Goal: Feedback & Contribution: Leave review/rating

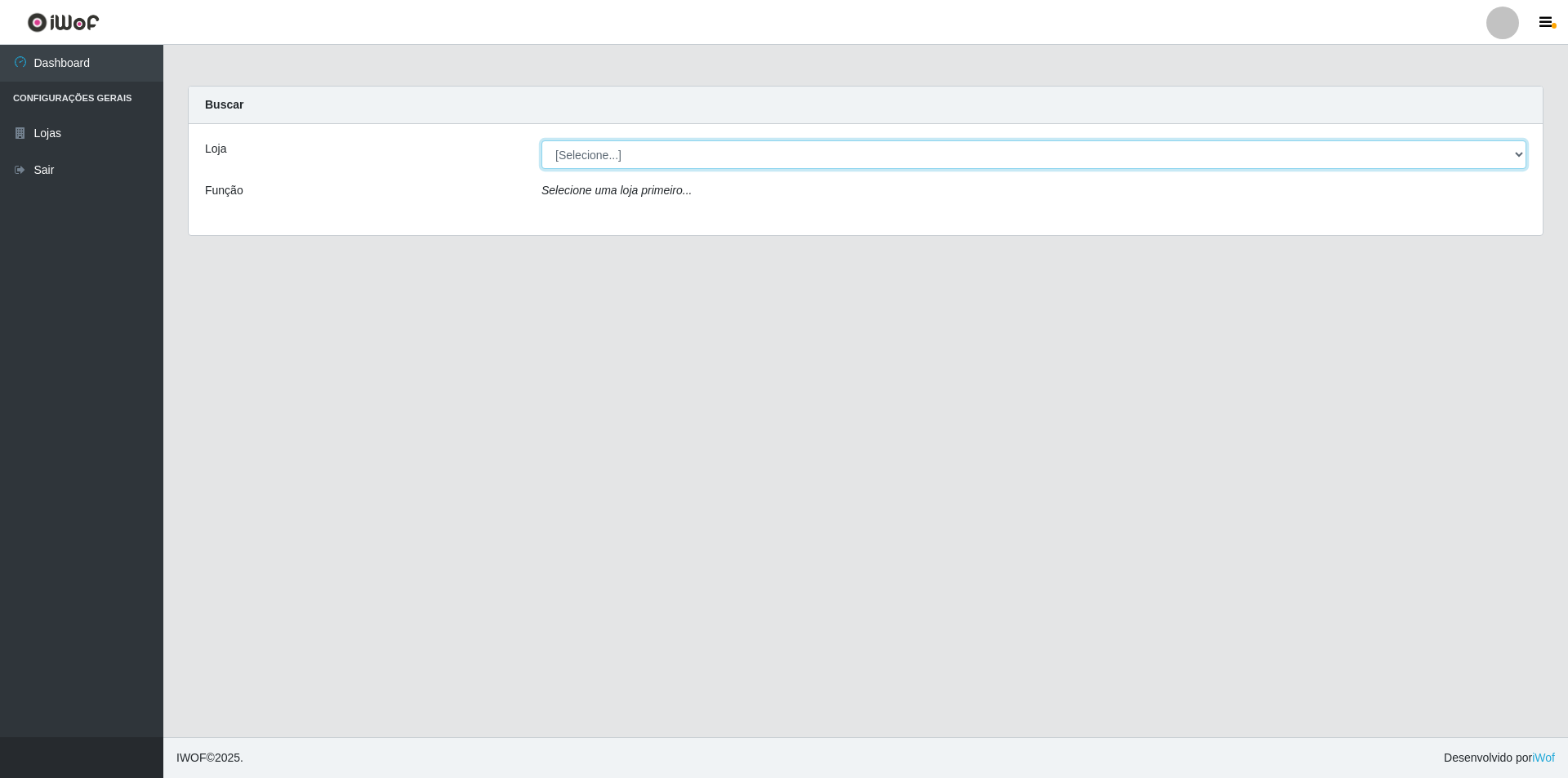
click at [676, 151] on select "[Selecione...] Atacado Vem - [STREET_ADDRESS]" at bounding box center [1034, 154] width 985 height 28
select select "449"
click at [541, 140] on select "[Selecione...] Atacado Vem - [STREET_ADDRESS]" at bounding box center [1034, 154] width 985 height 28
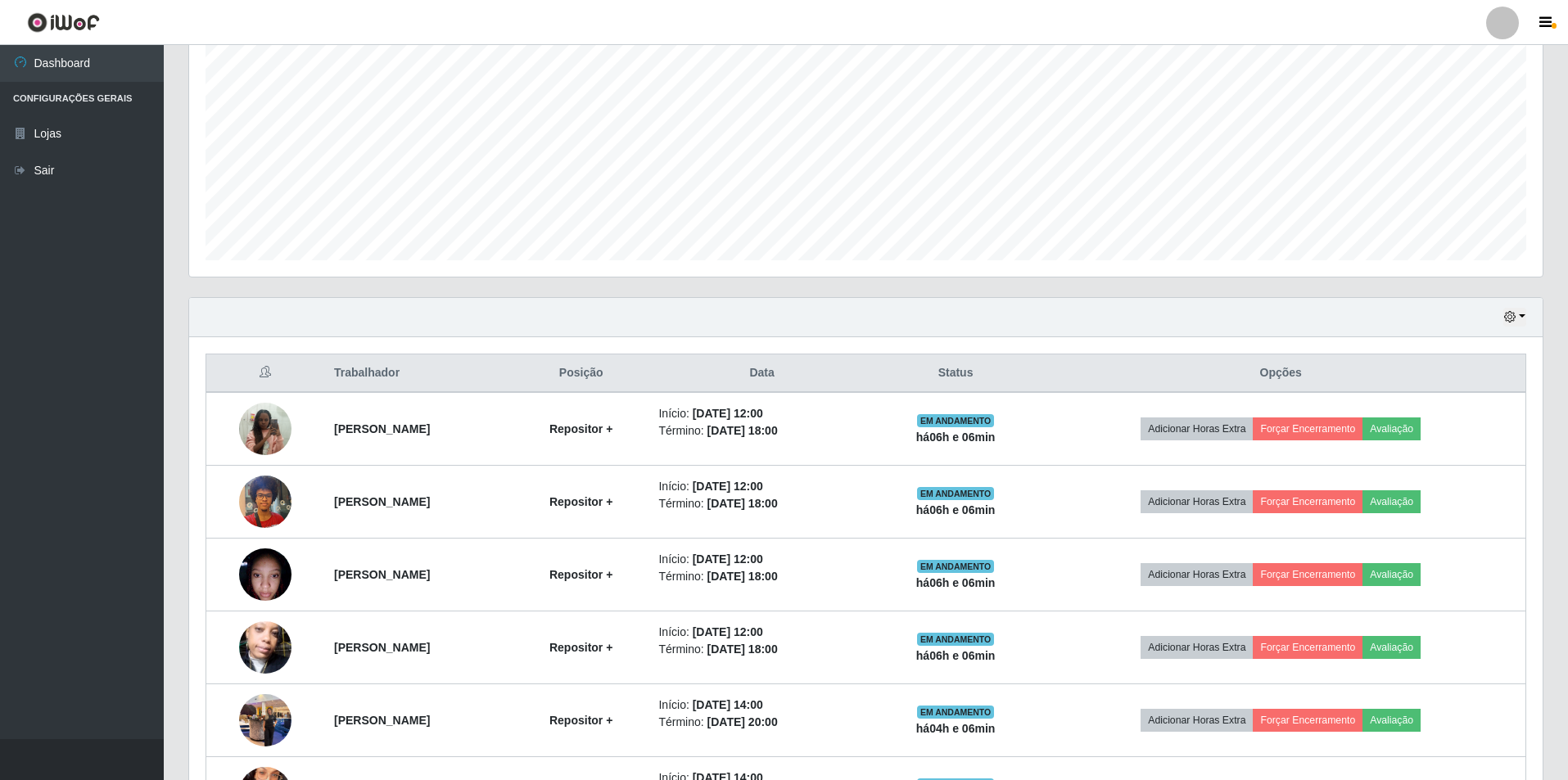
scroll to position [328, 0]
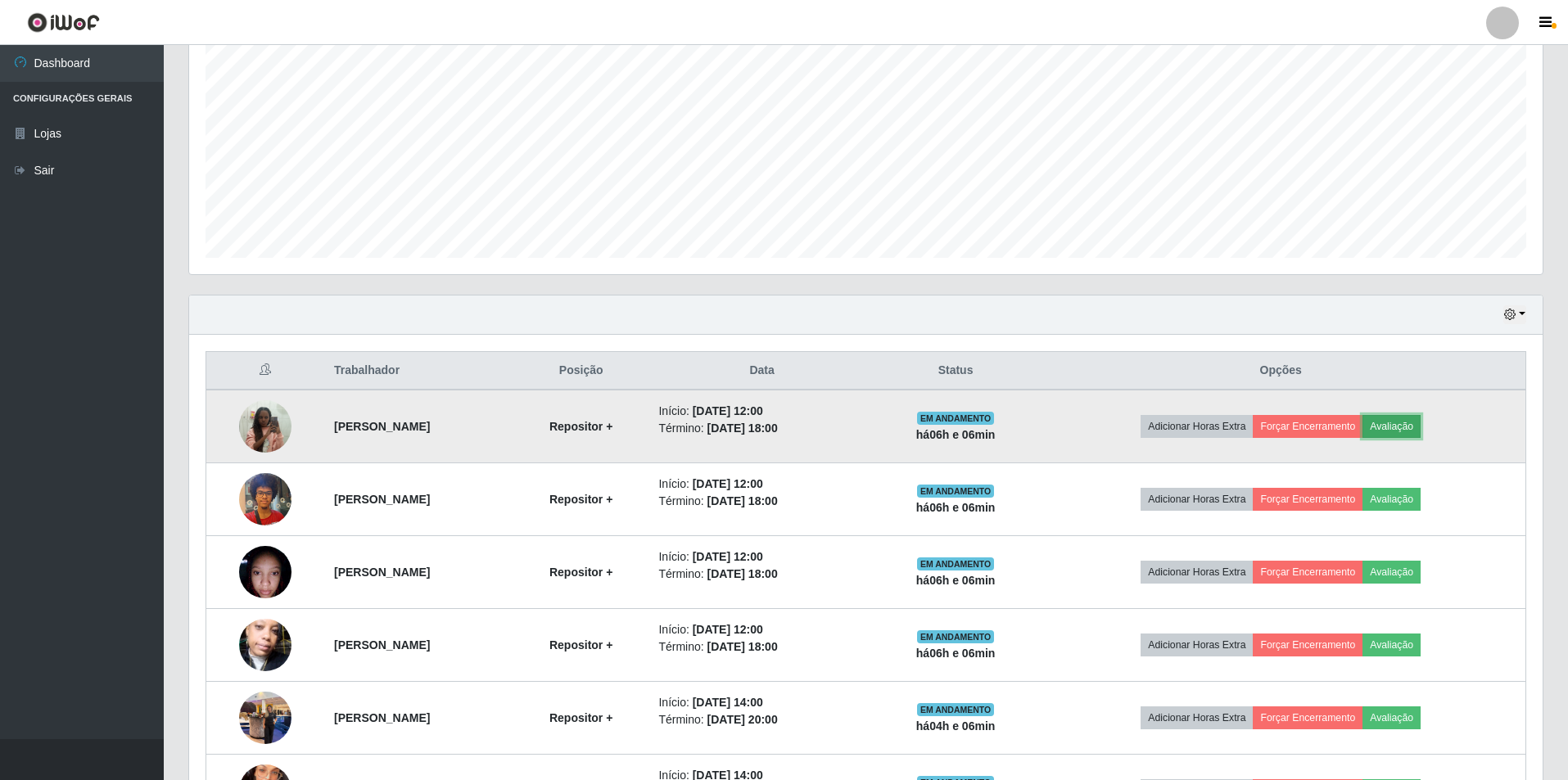
click at [1420, 427] on button "Avaliação" at bounding box center [1391, 426] width 58 height 23
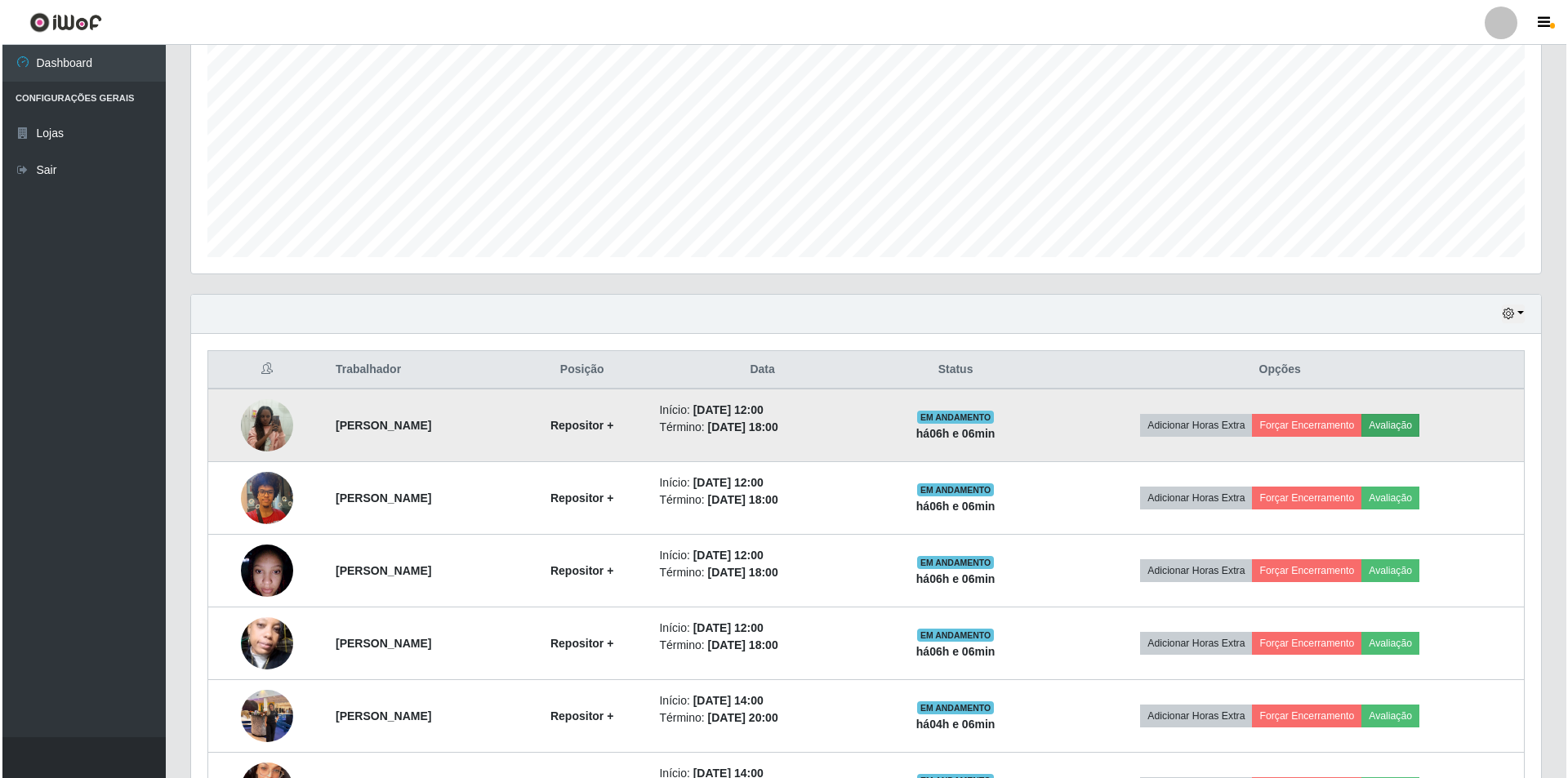
scroll to position [339, 1342]
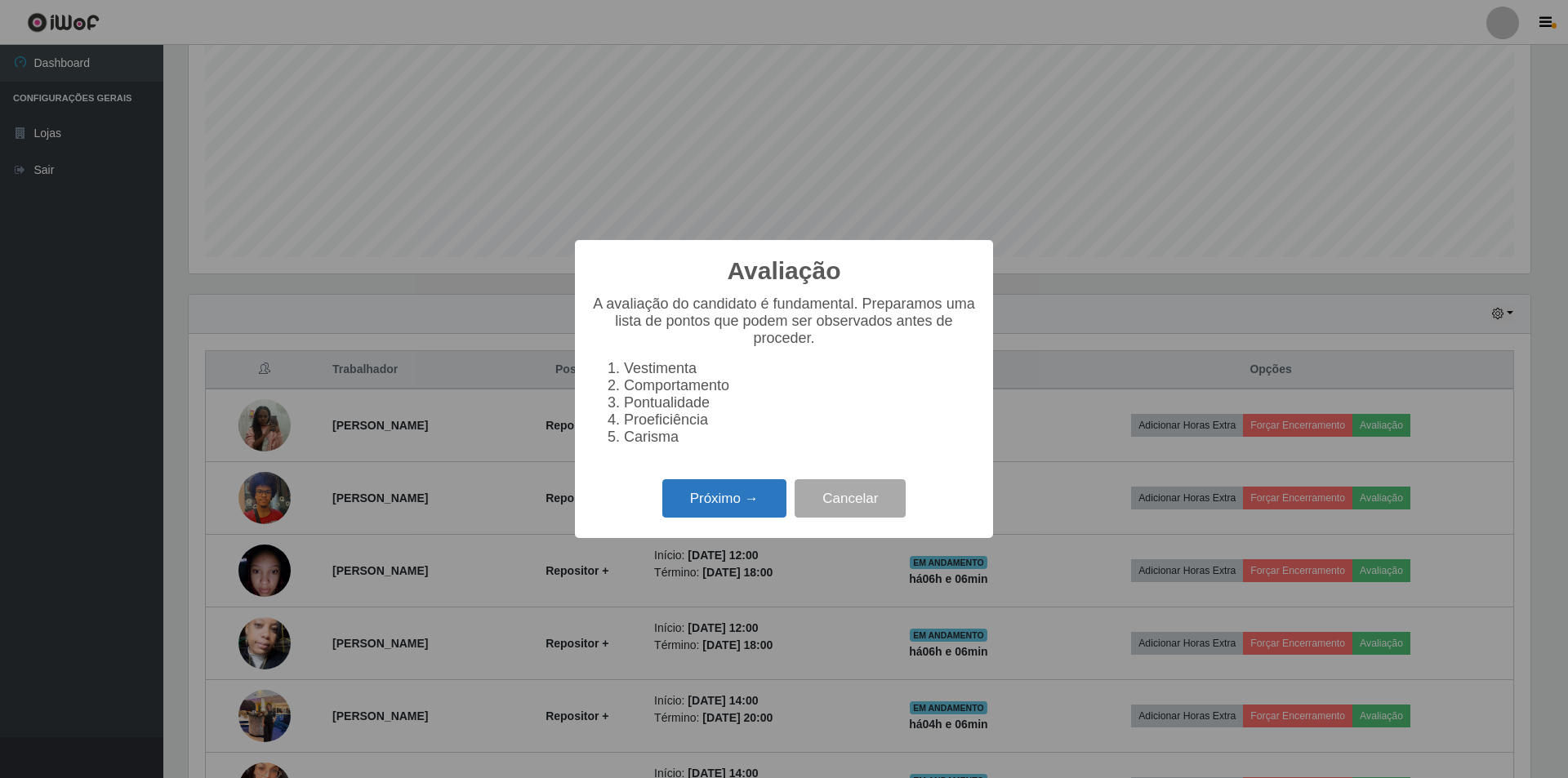
click at [716, 504] on button "Próximo →" at bounding box center [724, 498] width 124 height 39
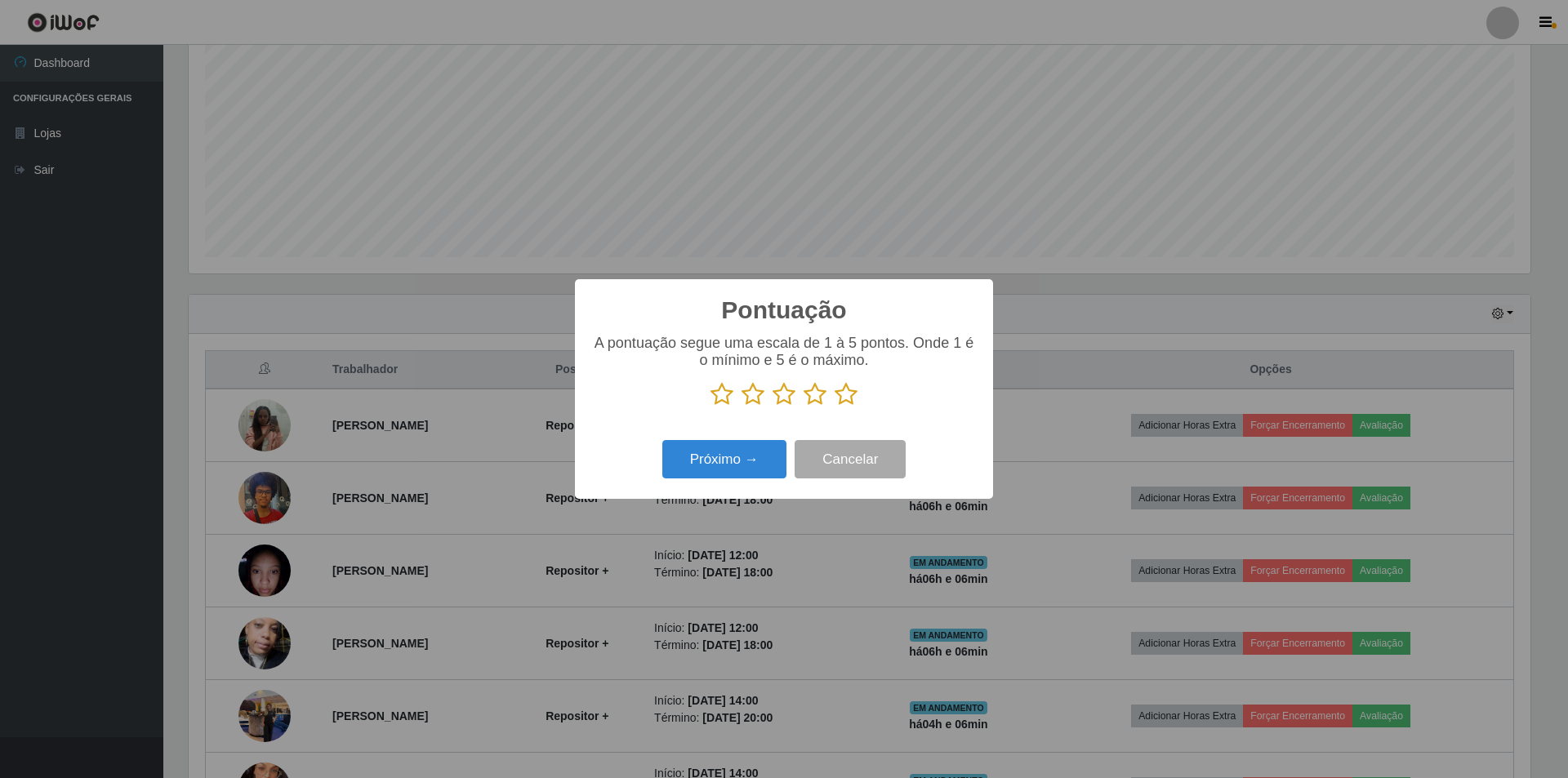
click at [748, 392] on icon at bounding box center [753, 394] width 23 height 25
click at [742, 407] on input "radio" at bounding box center [742, 407] width 0 height 0
click at [718, 459] on button "Próximo →" at bounding box center [724, 459] width 124 height 39
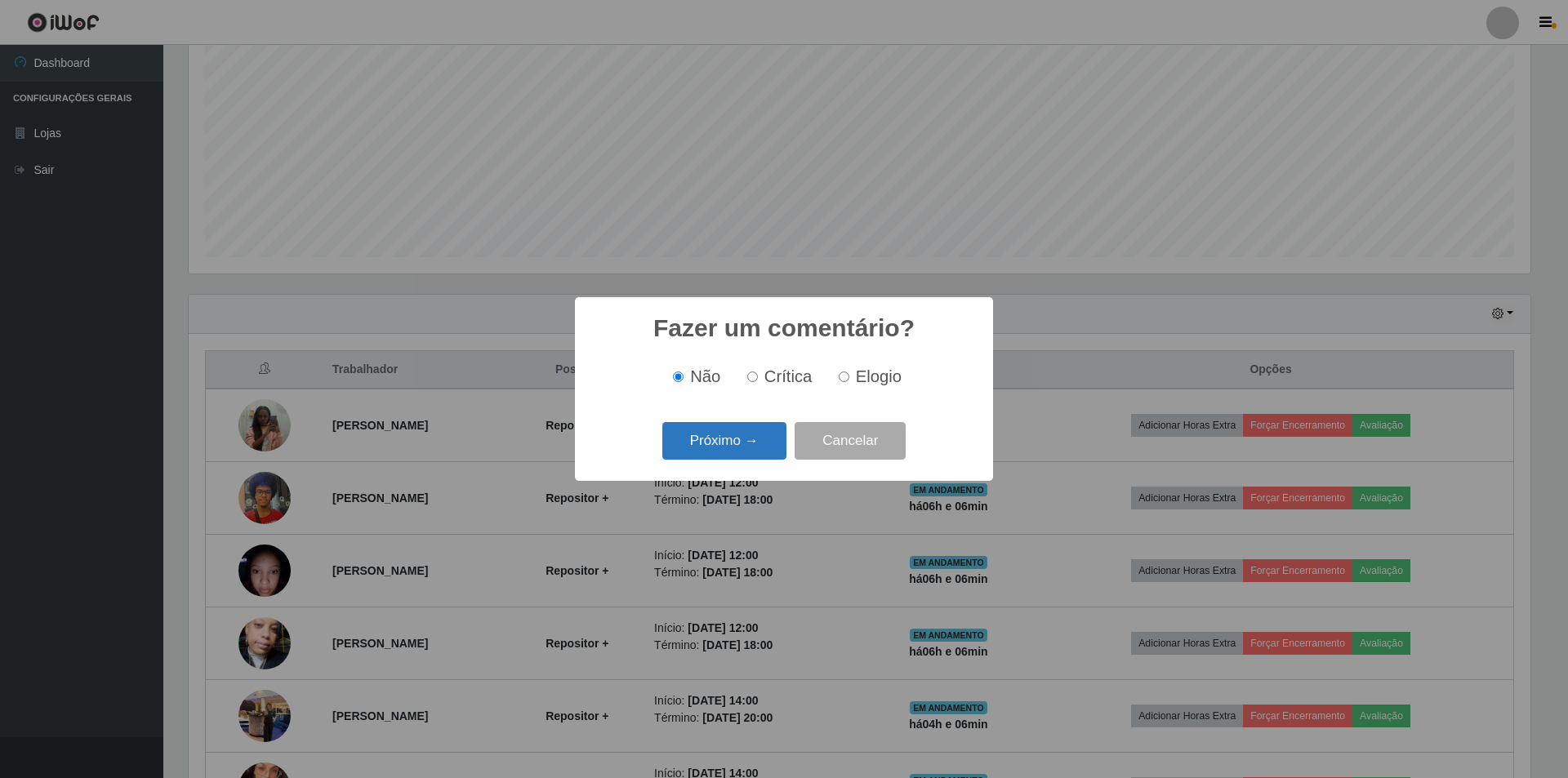
click at [731, 434] on button "Próximo →" at bounding box center [724, 441] width 124 height 39
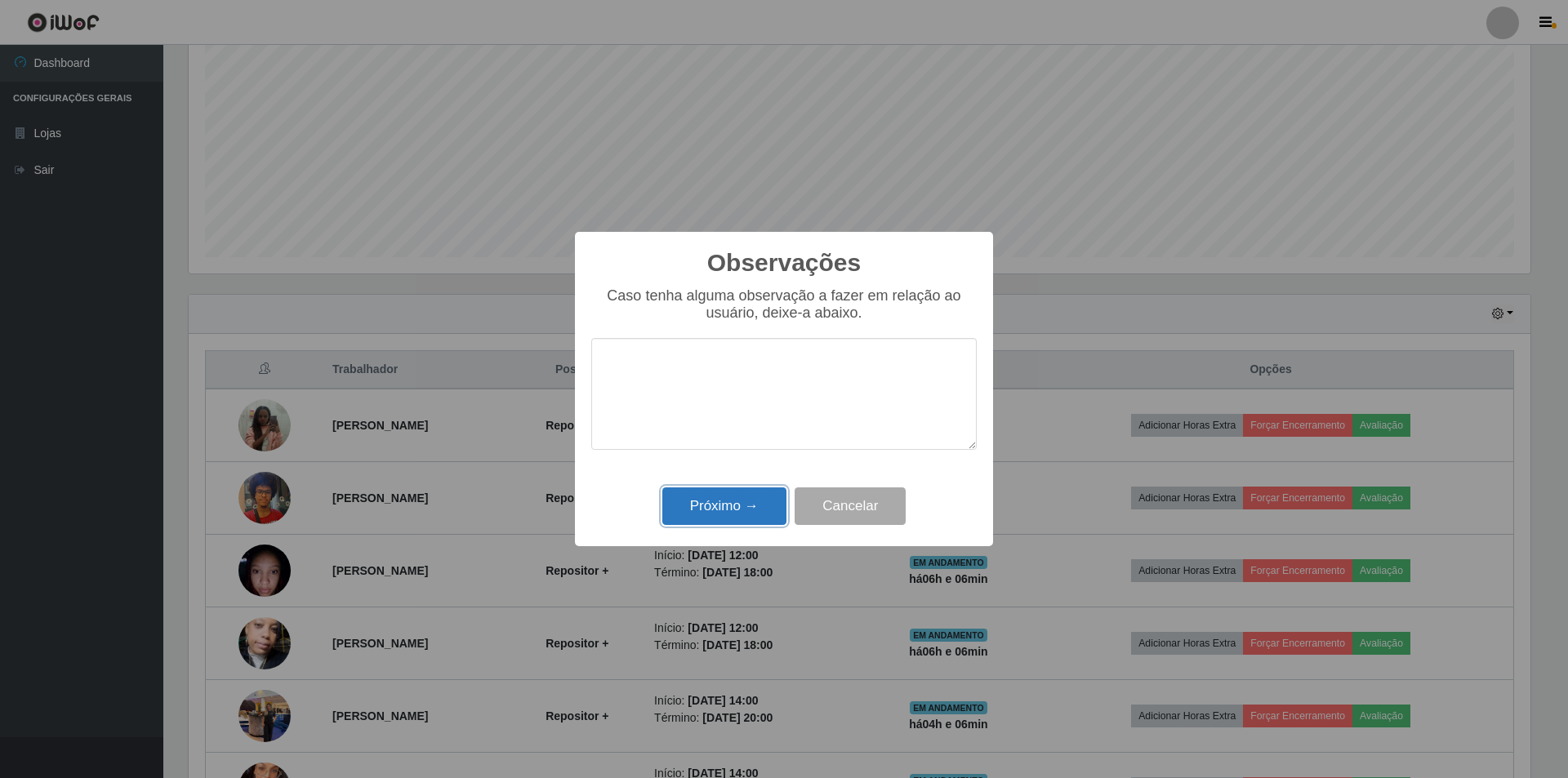
click at [720, 500] on button "Próximo →" at bounding box center [724, 506] width 124 height 39
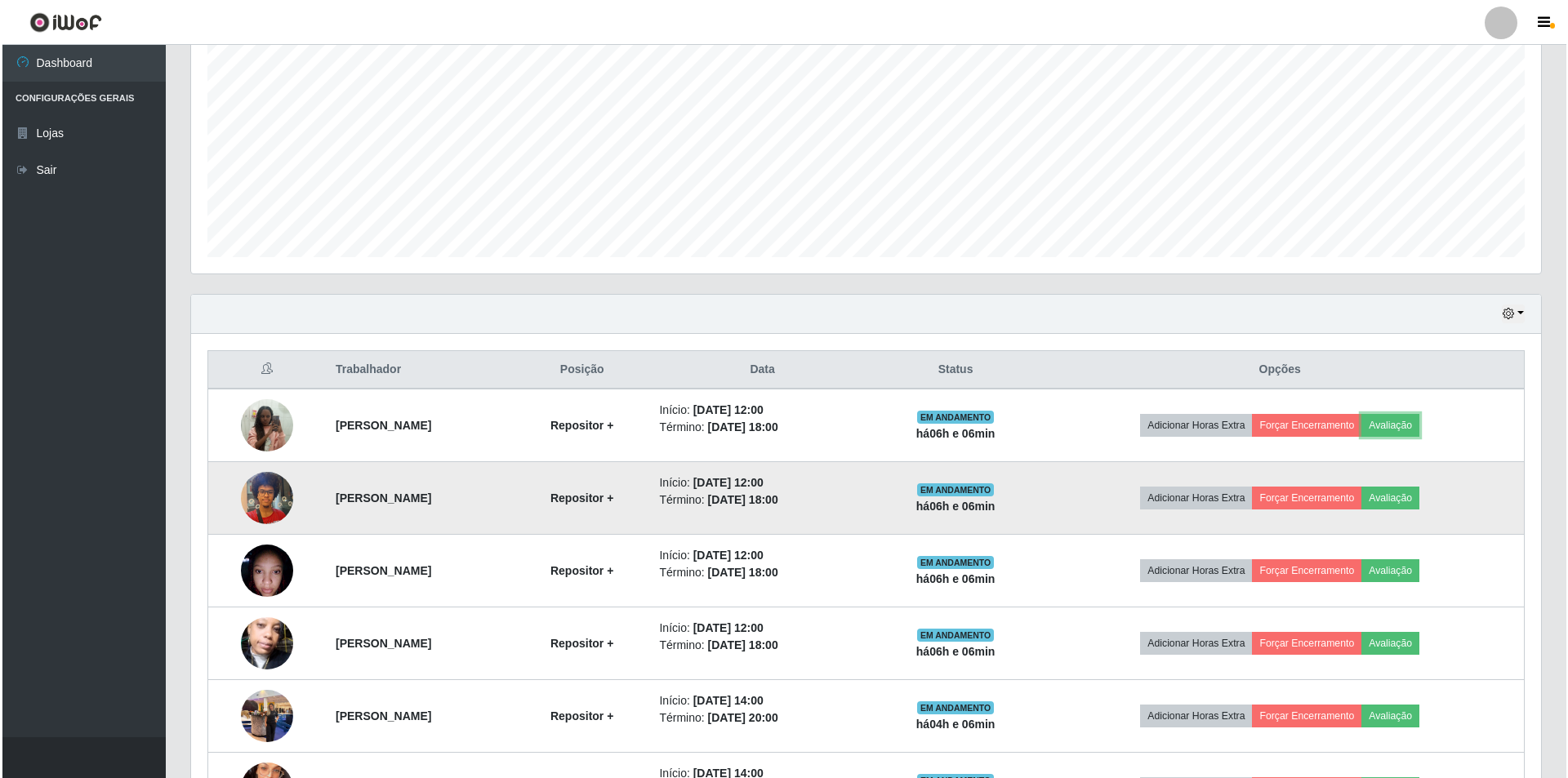
scroll to position [490, 0]
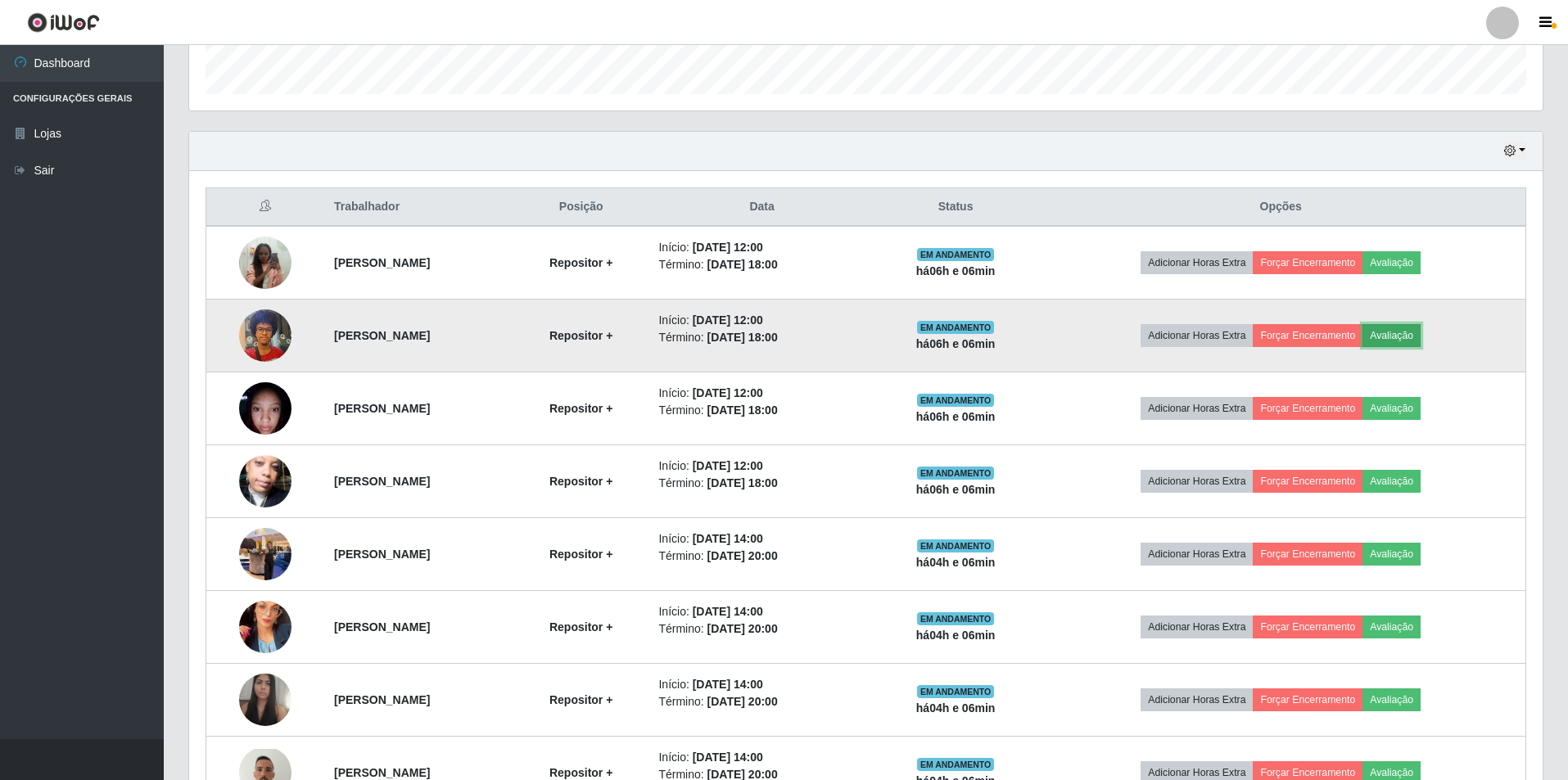
click at [1420, 329] on button "Avaliação" at bounding box center [1391, 336] width 58 height 23
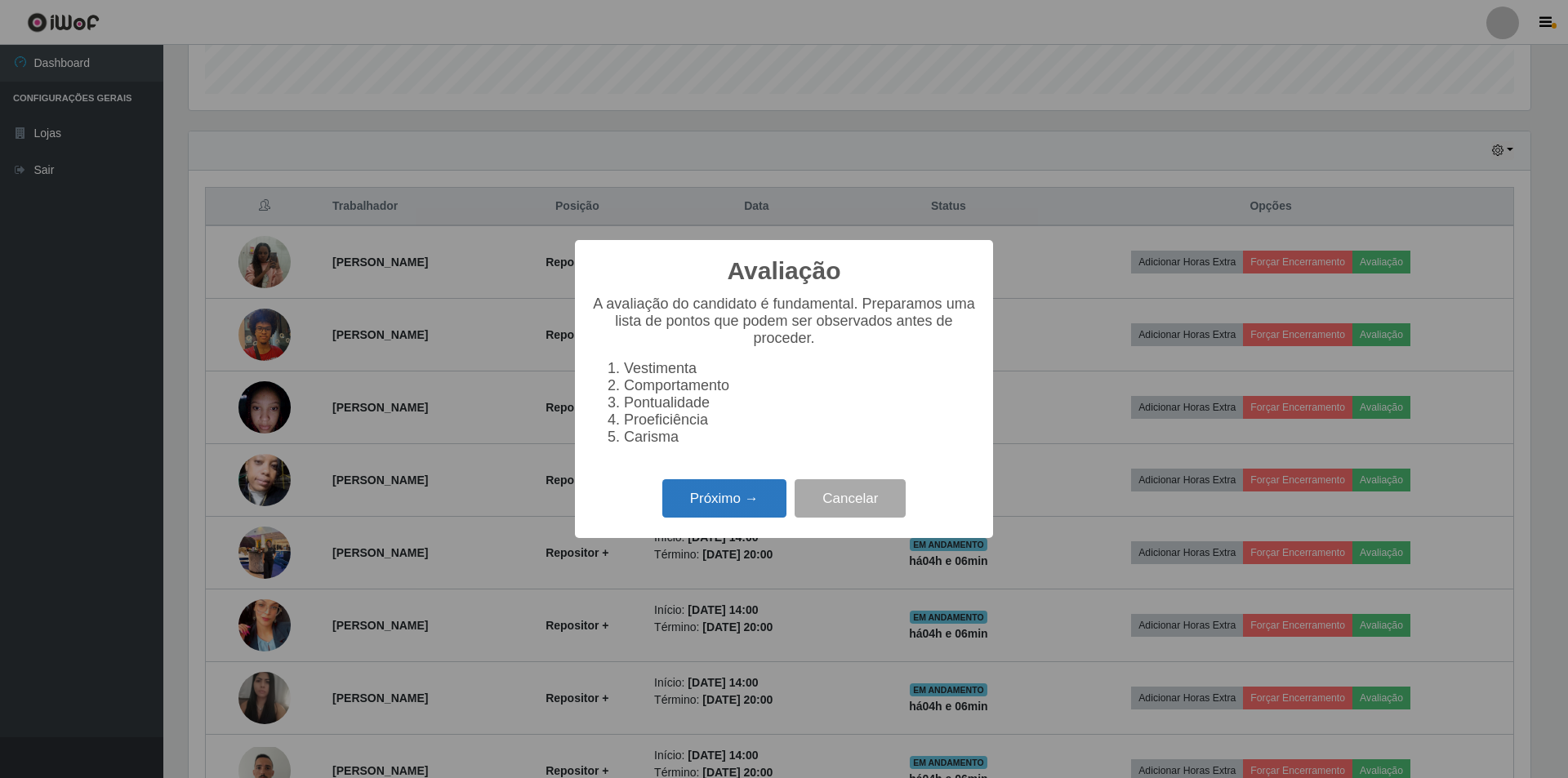
click at [694, 503] on button "Próximo →" at bounding box center [724, 498] width 124 height 39
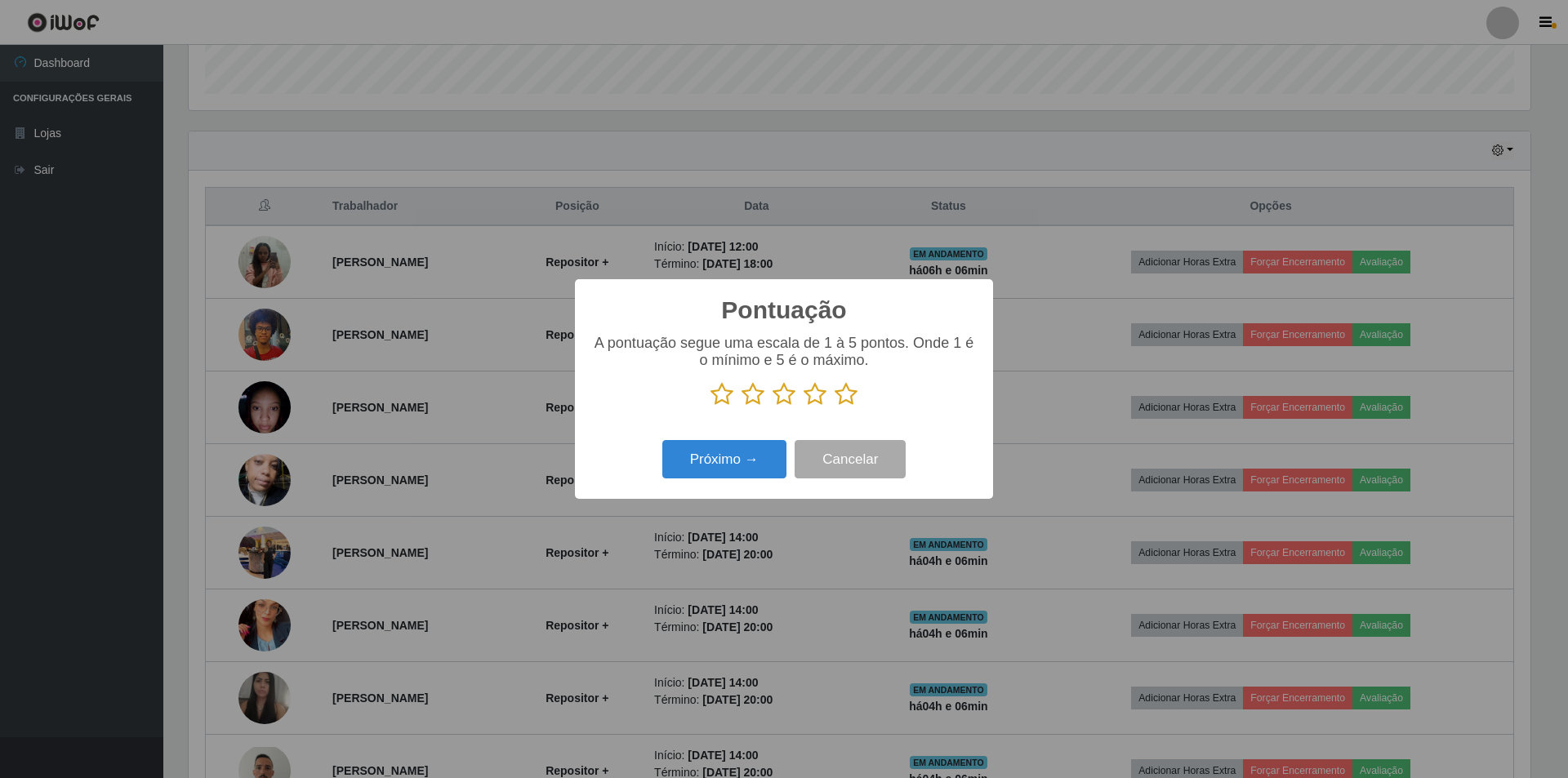
scroll to position [816018, 815470]
click at [752, 396] on icon at bounding box center [753, 394] width 23 height 25
click at [742, 407] on input "radio" at bounding box center [742, 407] width 0 height 0
click at [706, 461] on button "Próximo →" at bounding box center [724, 459] width 124 height 39
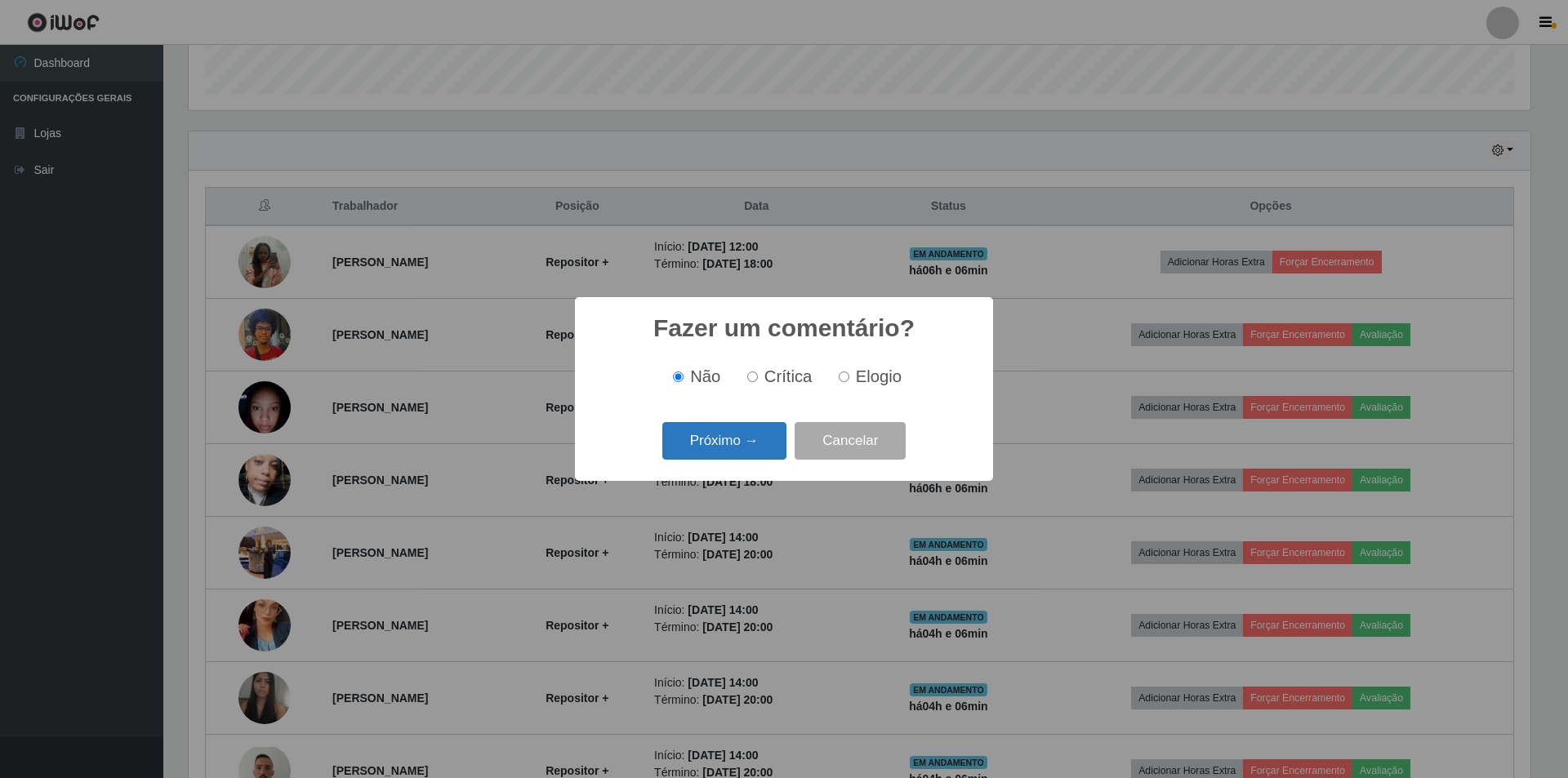
click at [716, 442] on button "Próximo →" at bounding box center [724, 441] width 124 height 39
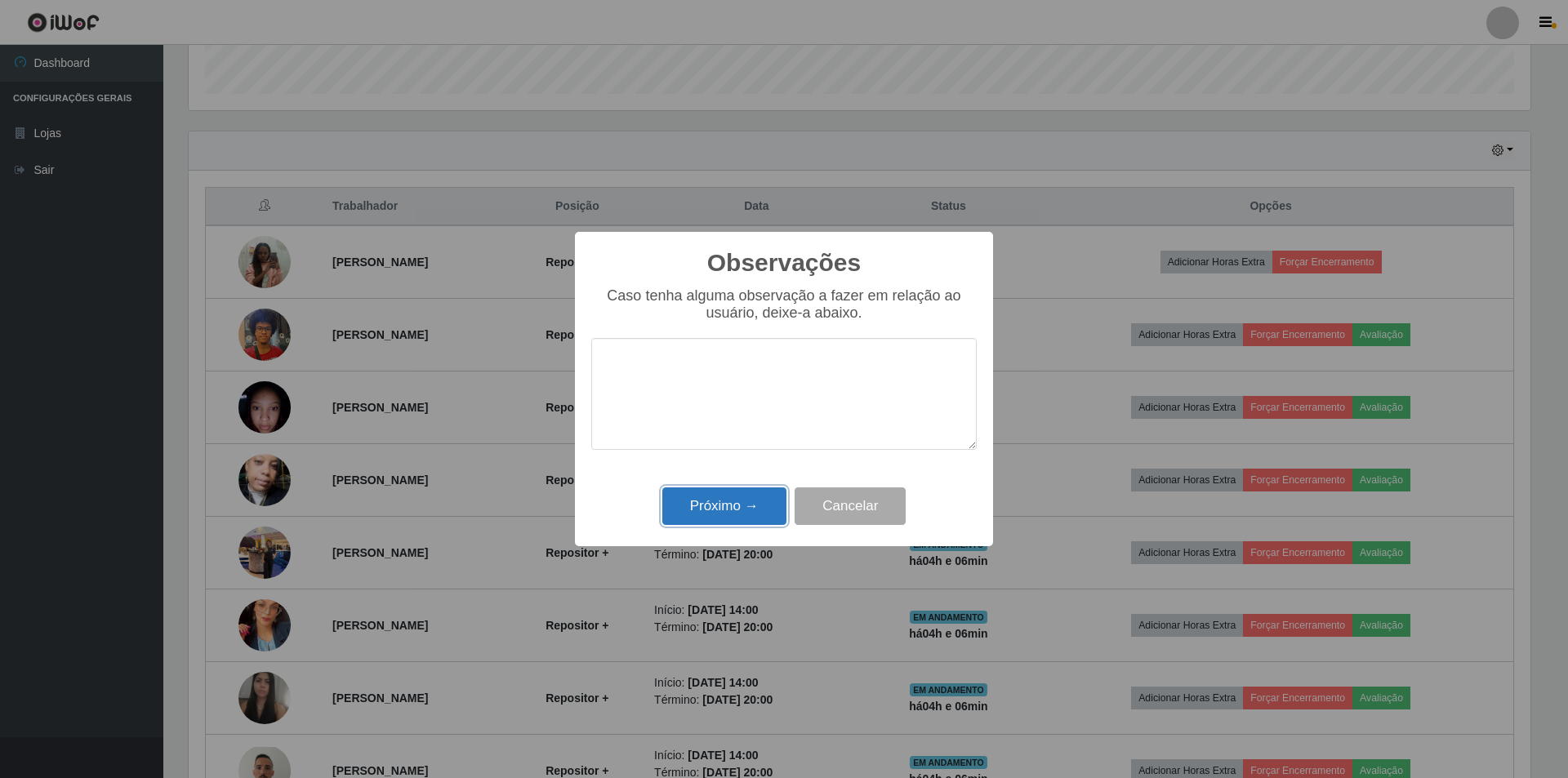
click at [706, 508] on button "Próximo →" at bounding box center [724, 506] width 124 height 39
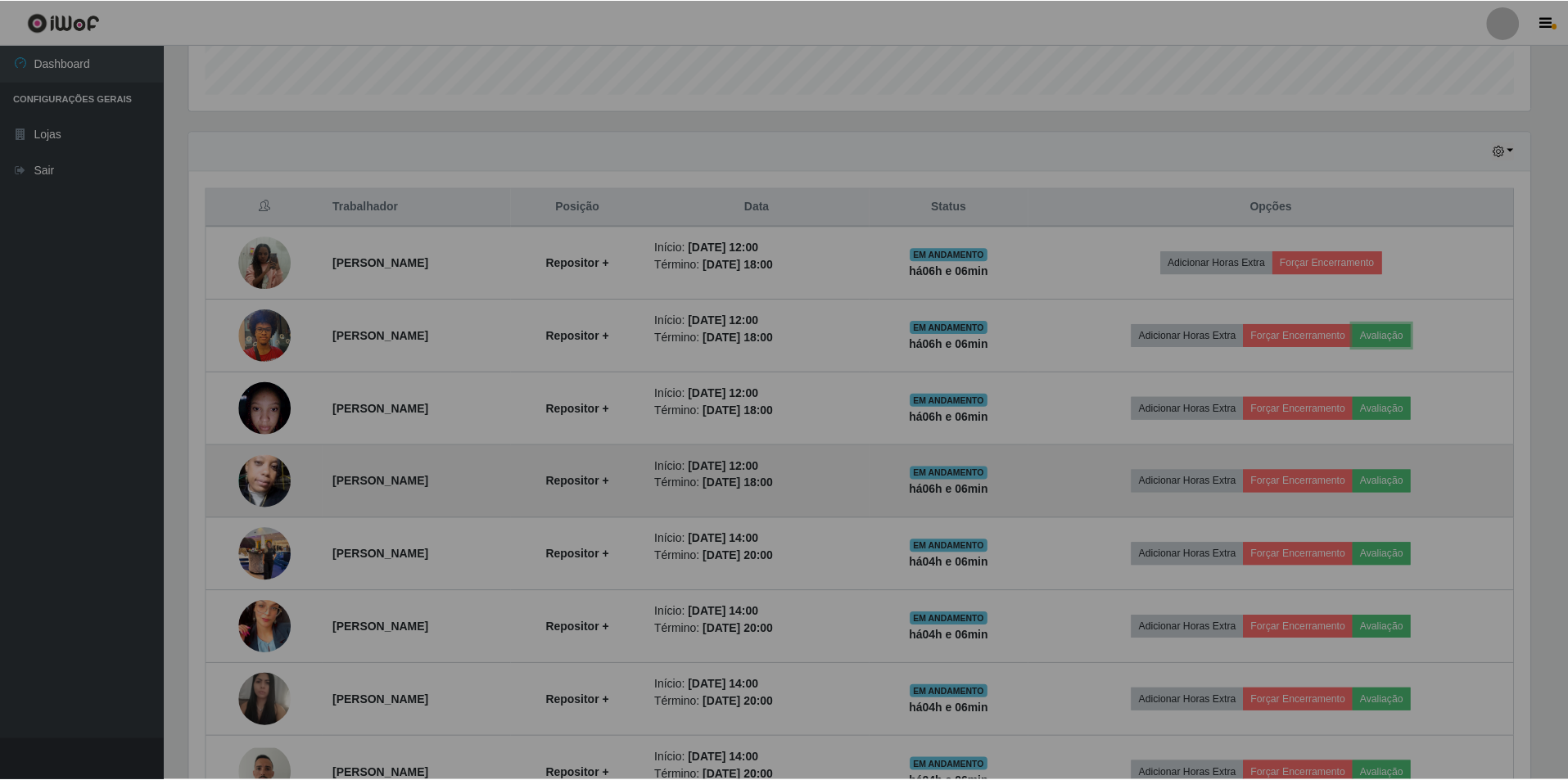
scroll to position [340, 1353]
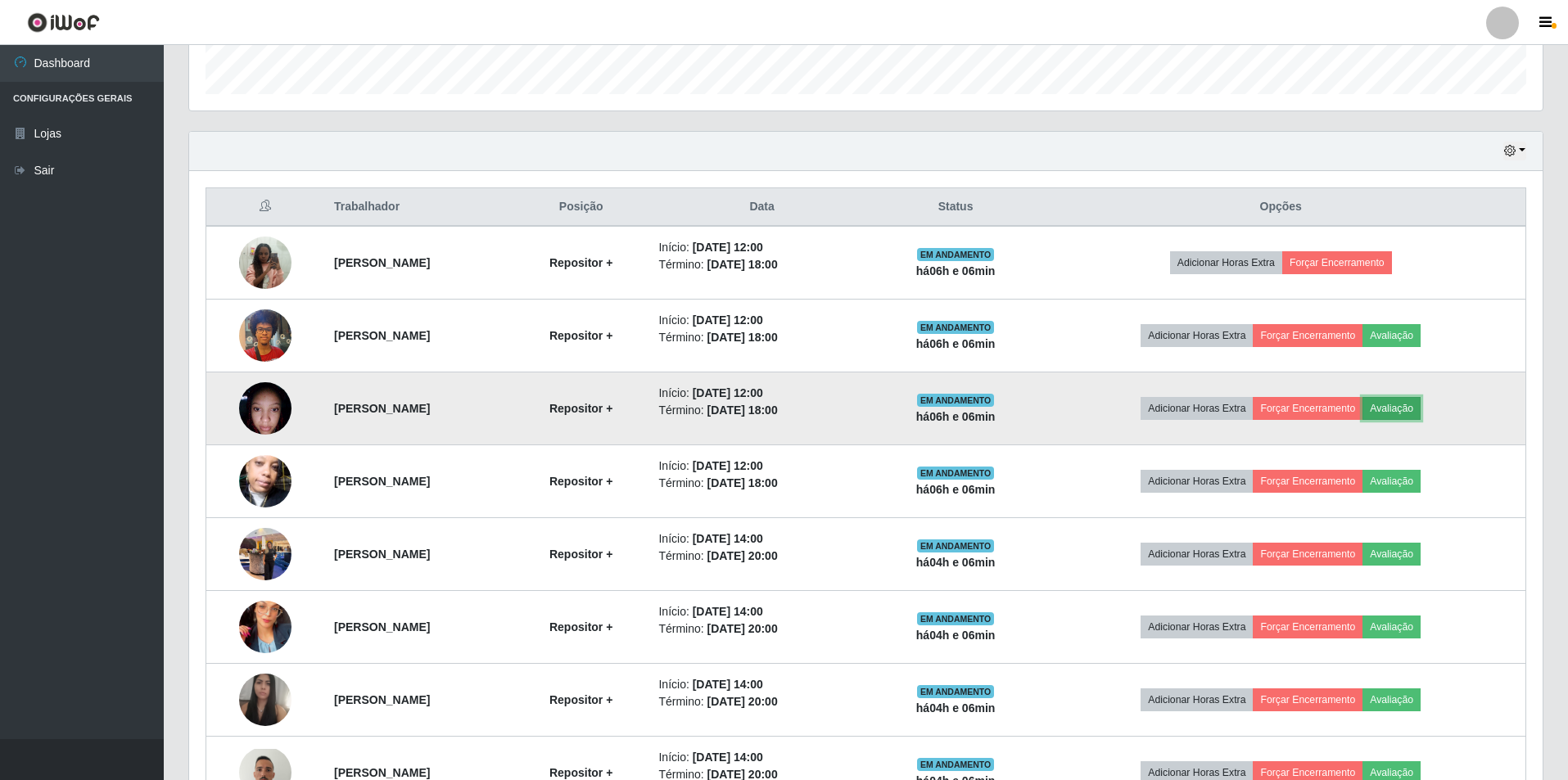
click at [1418, 411] on button "Avaliação" at bounding box center [1391, 408] width 58 height 23
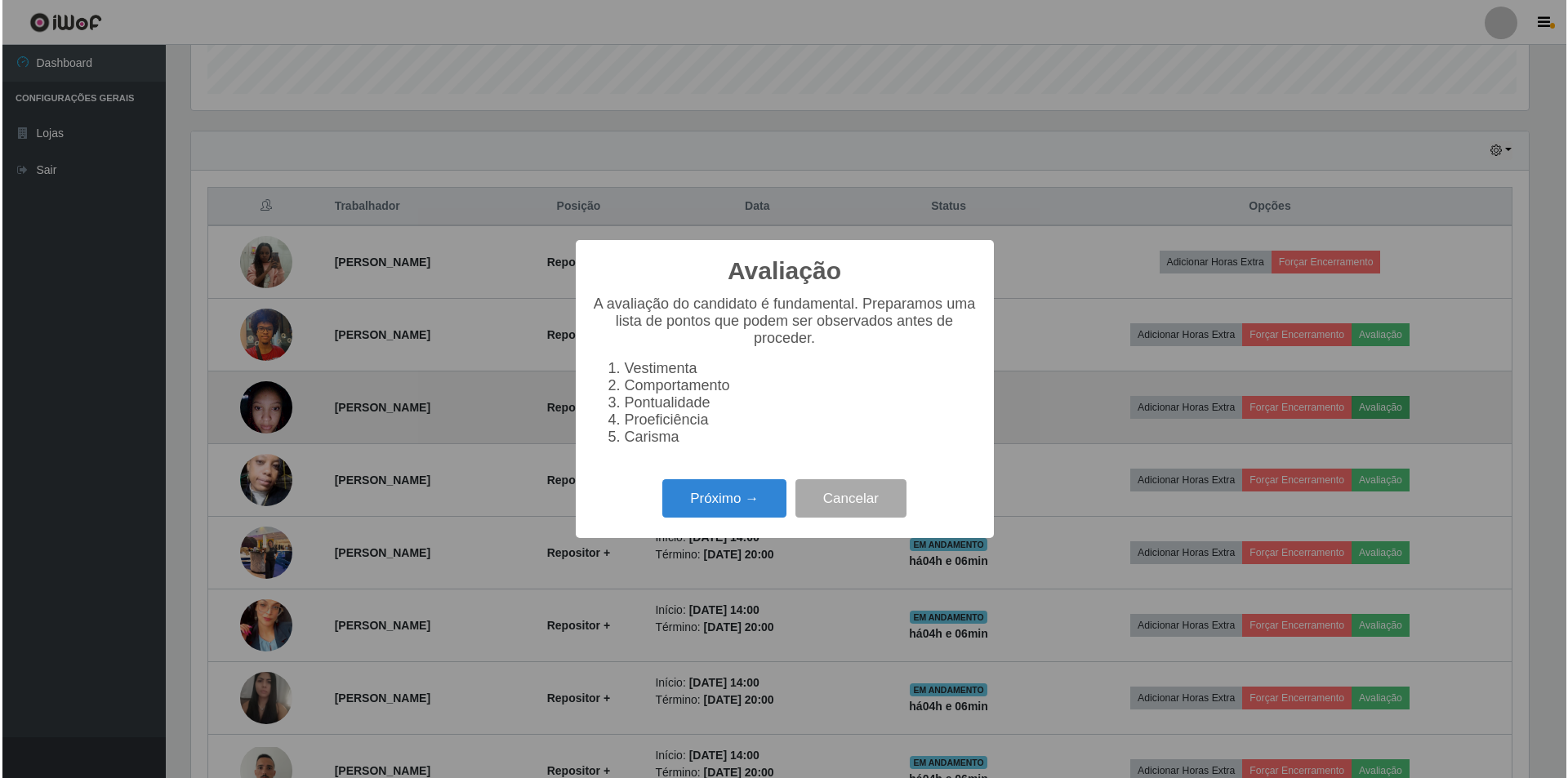
scroll to position [339, 1342]
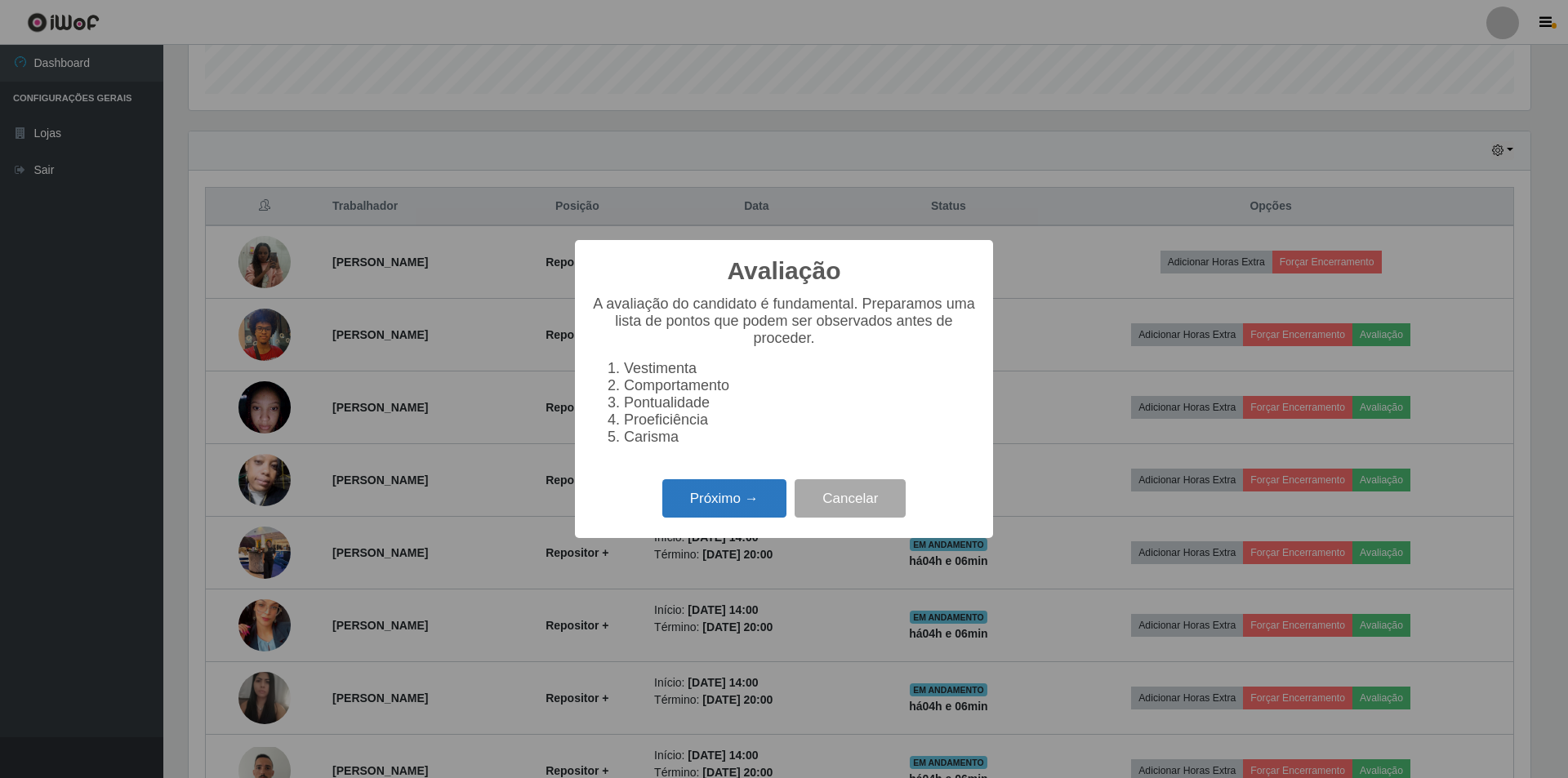
click at [695, 504] on button "Próximo →" at bounding box center [724, 498] width 124 height 39
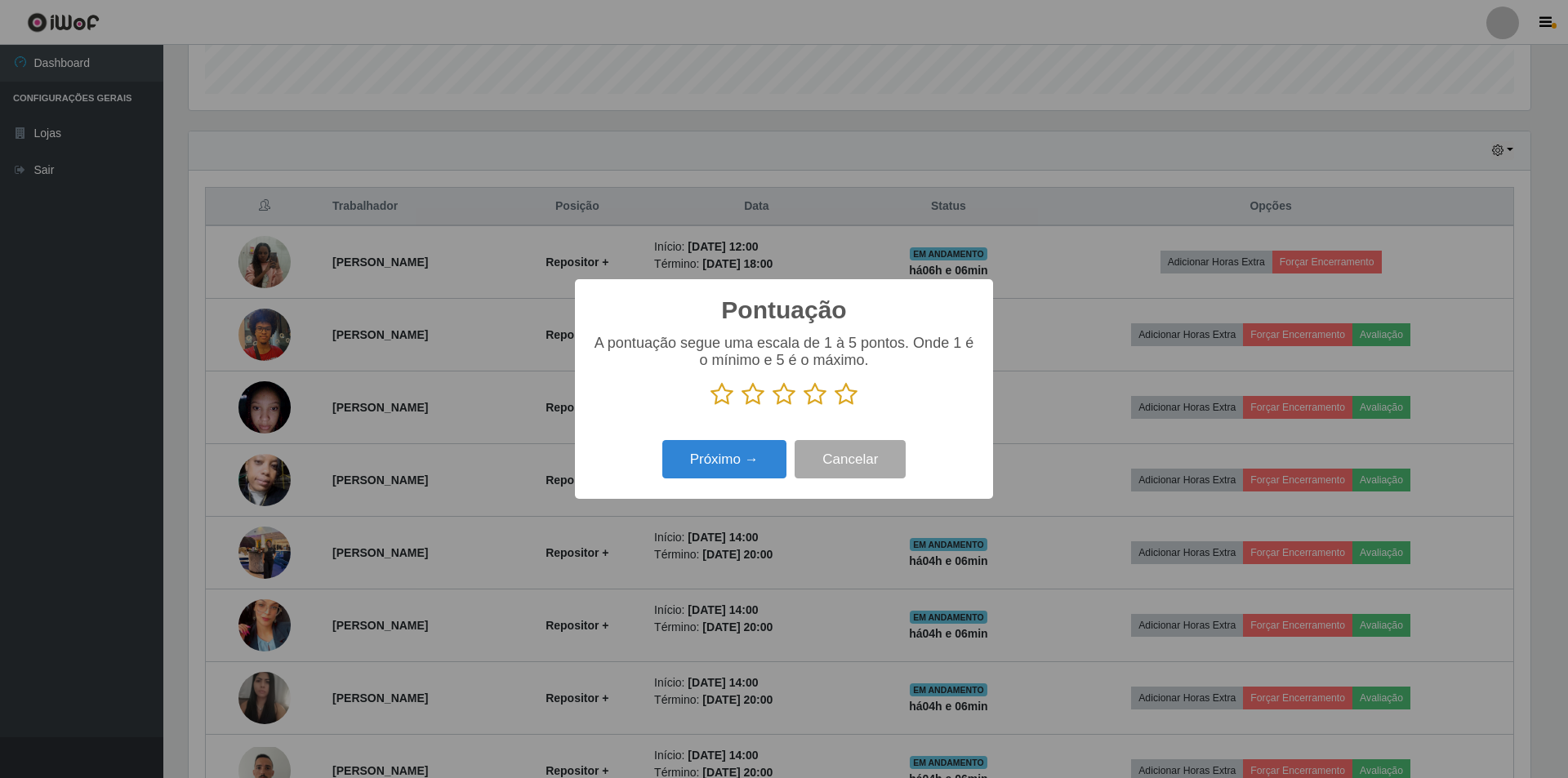
scroll to position [816018, 815470]
click at [756, 391] on icon at bounding box center [753, 394] width 23 height 25
click at [742, 407] on input "radio" at bounding box center [742, 407] width 0 height 0
click at [712, 464] on button "Próximo →" at bounding box center [724, 459] width 124 height 39
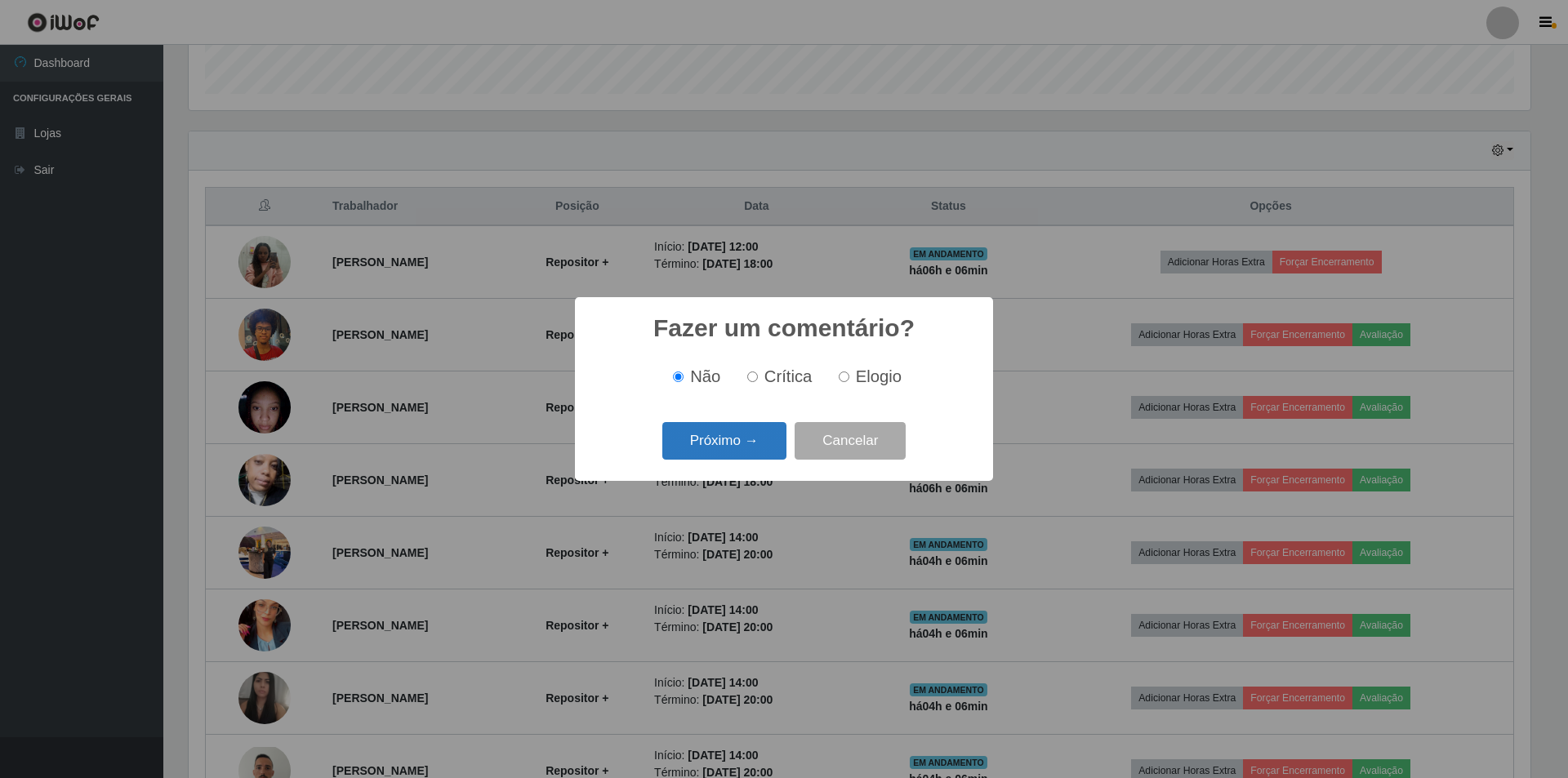
click at [723, 442] on button "Próximo →" at bounding box center [724, 441] width 124 height 39
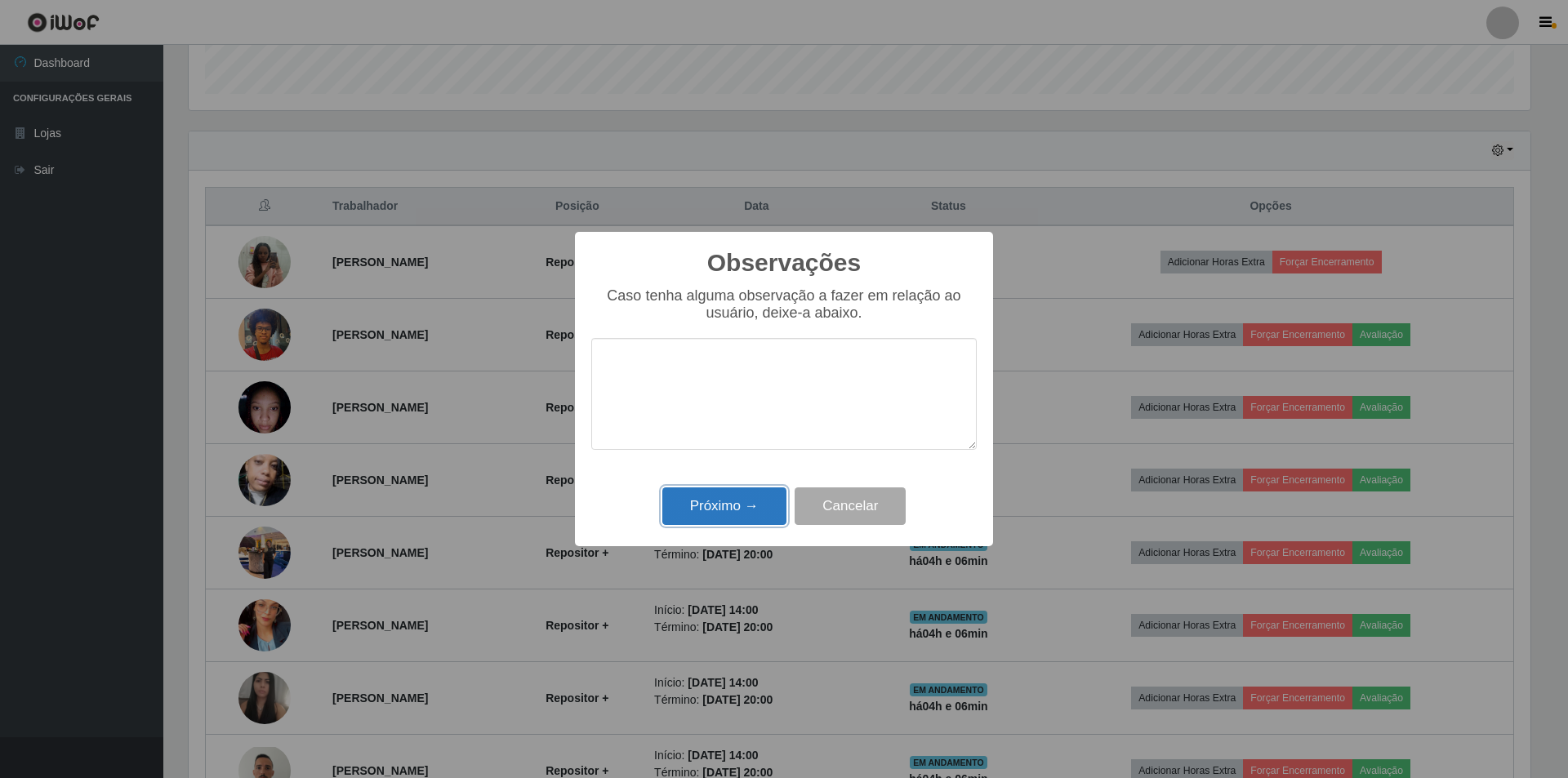
click at [716, 501] on button "Próximo →" at bounding box center [724, 506] width 124 height 39
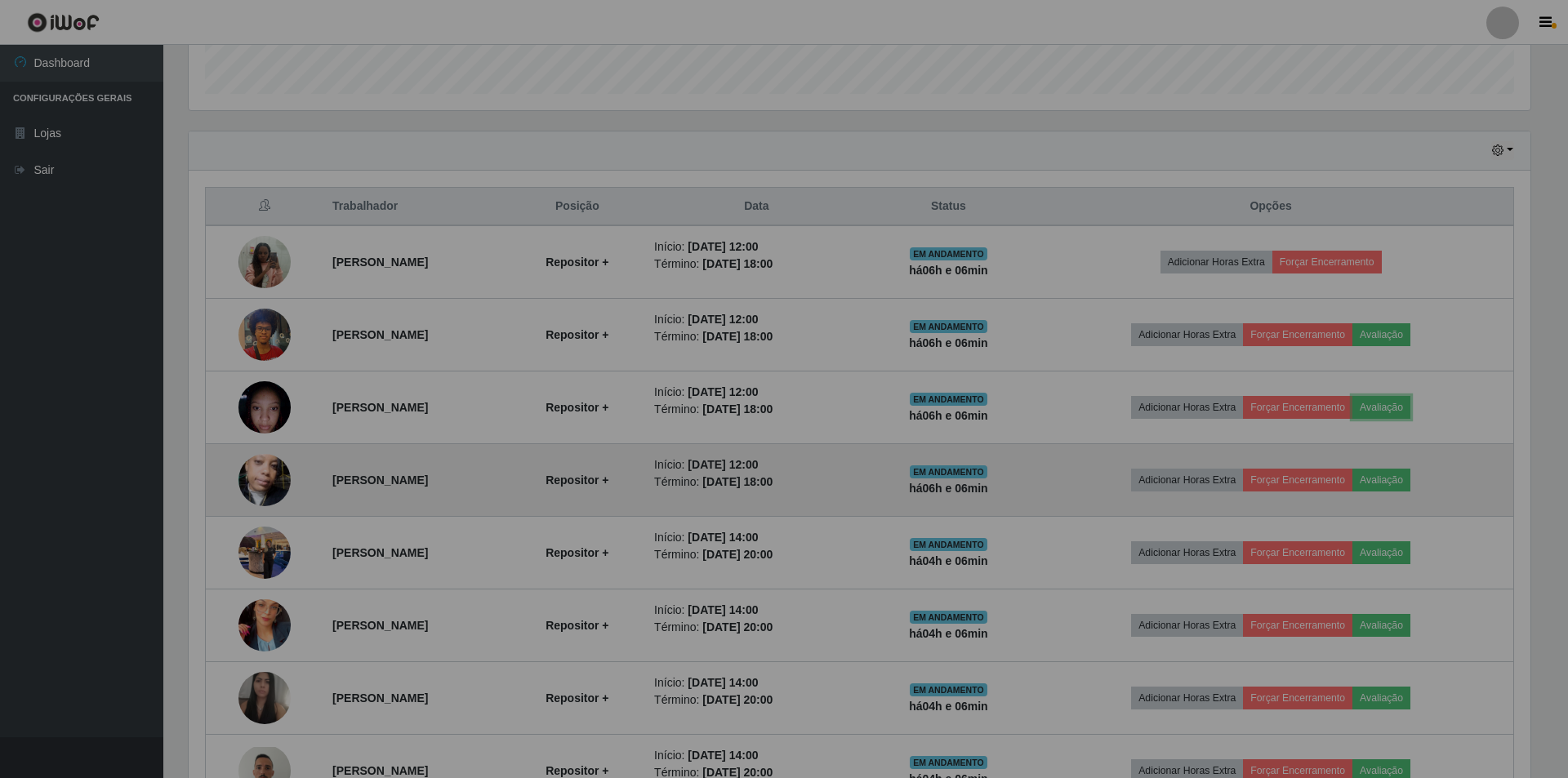
scroll to position [339, 1350]
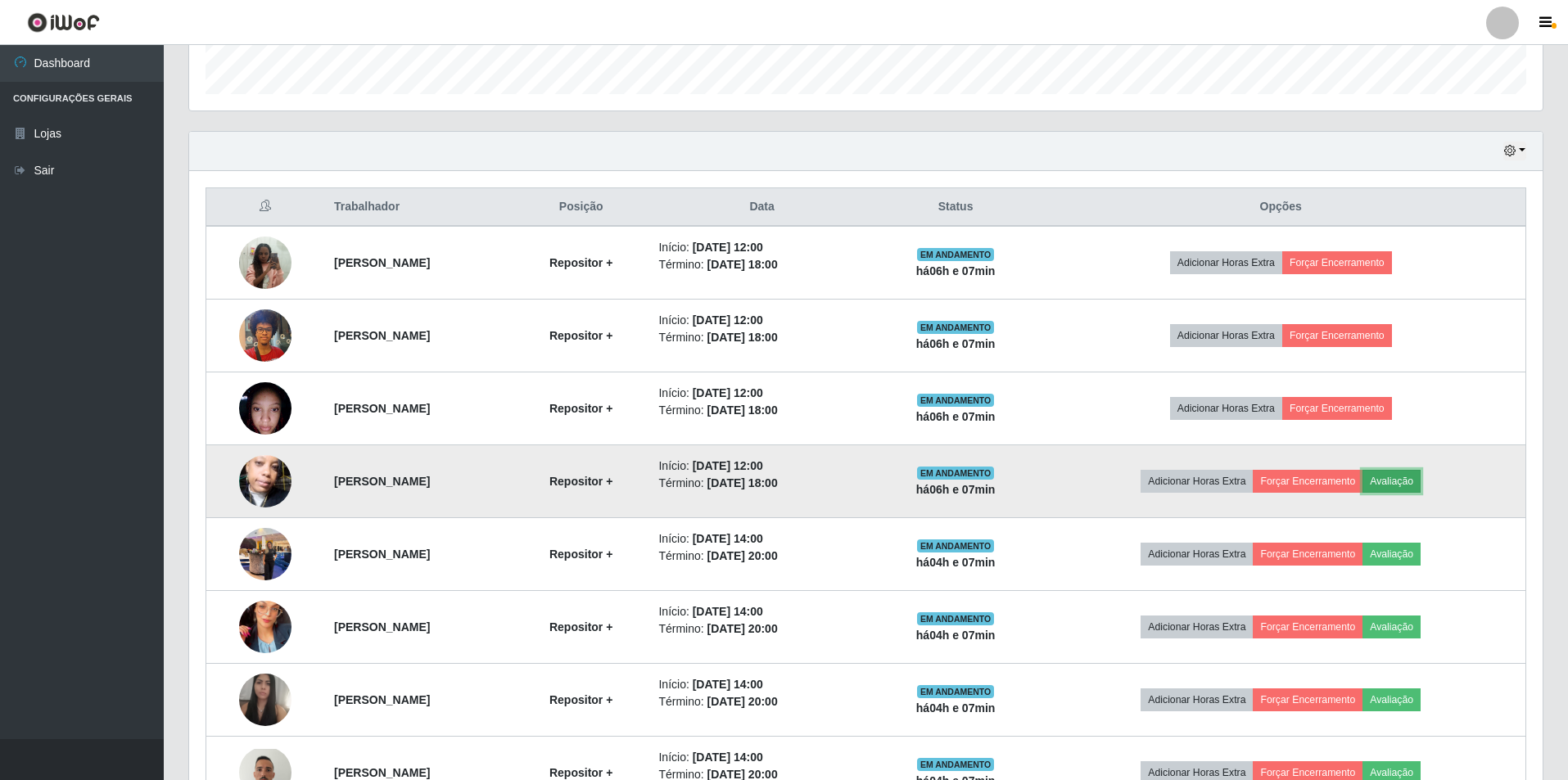
click at [1413, 475] on button "Avaliação" at bounding box center [1391, 481] width 58 height 23
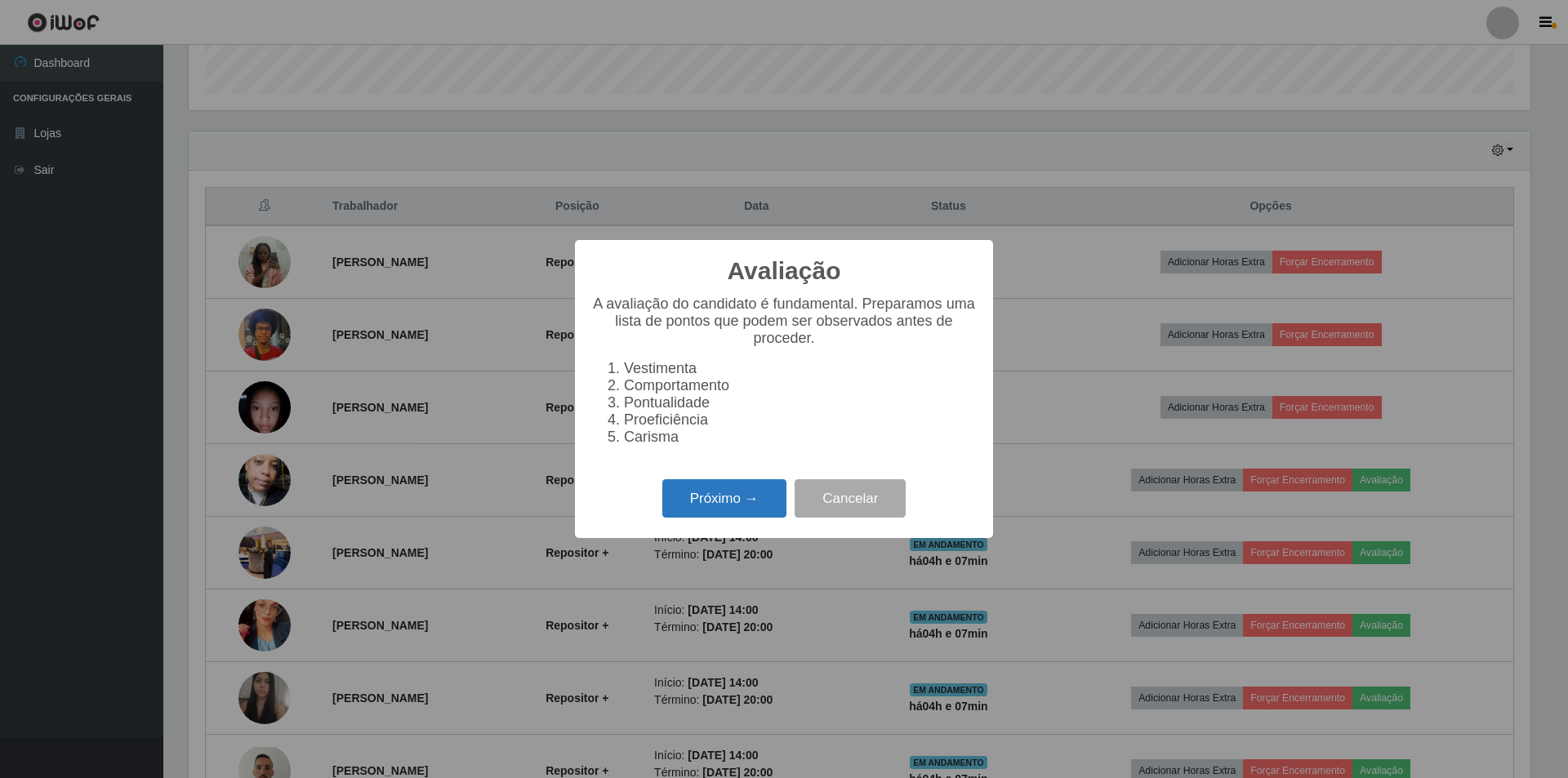
click at [754, 498] on button "Próximo →" at bounding box center [724, 498] width 124 height 39
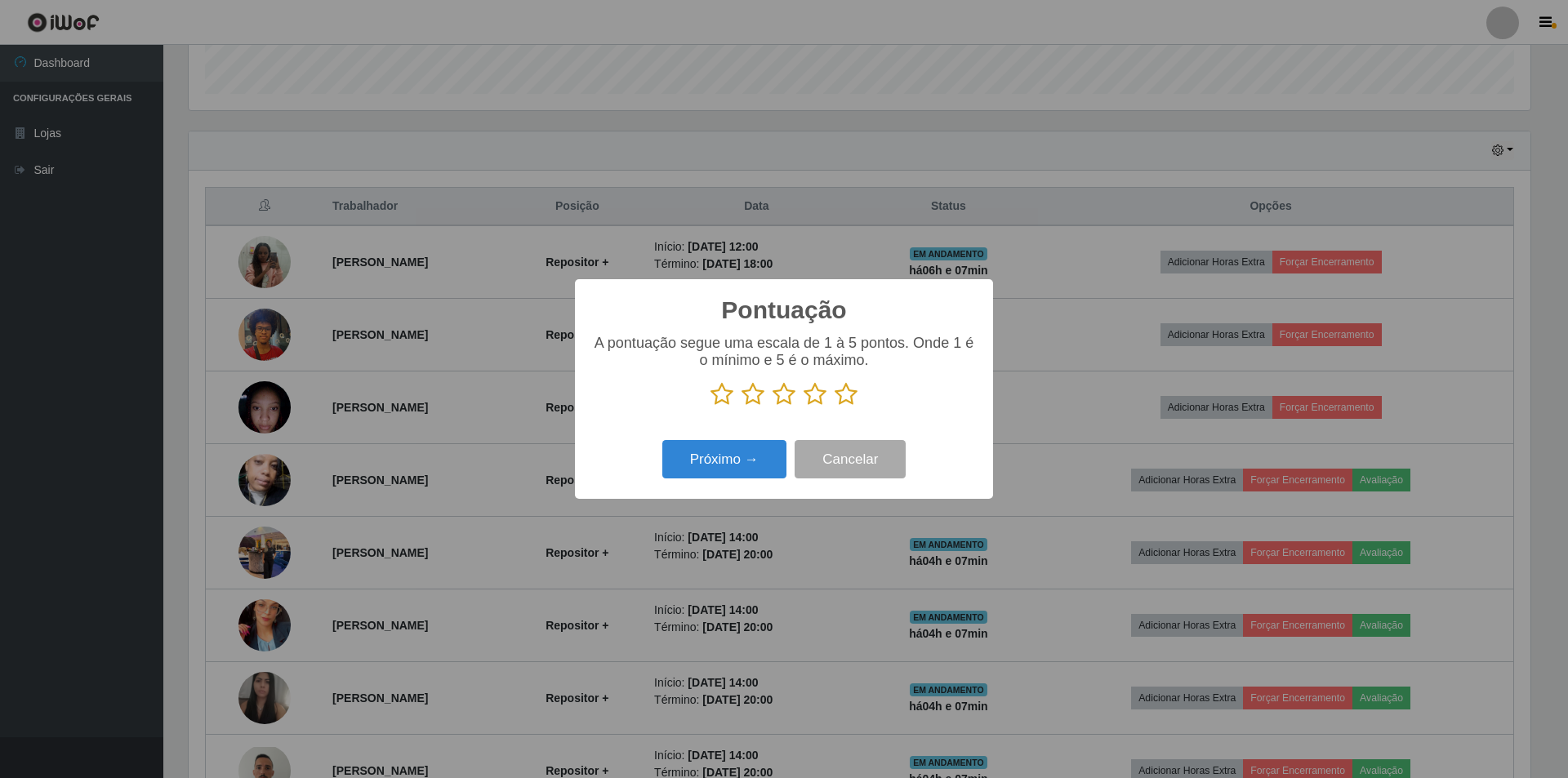
scroll to position [816018, 815470]
click at [748, 395] on icon at bounding box center [753, 394] width 23 height 25
click at [742, 407] on input "radio" at bounding box center [742, 407] width 0 height 0
click at [712, 457] on button "Próximo →" at bounding box center [724, 459] width 124 height 39
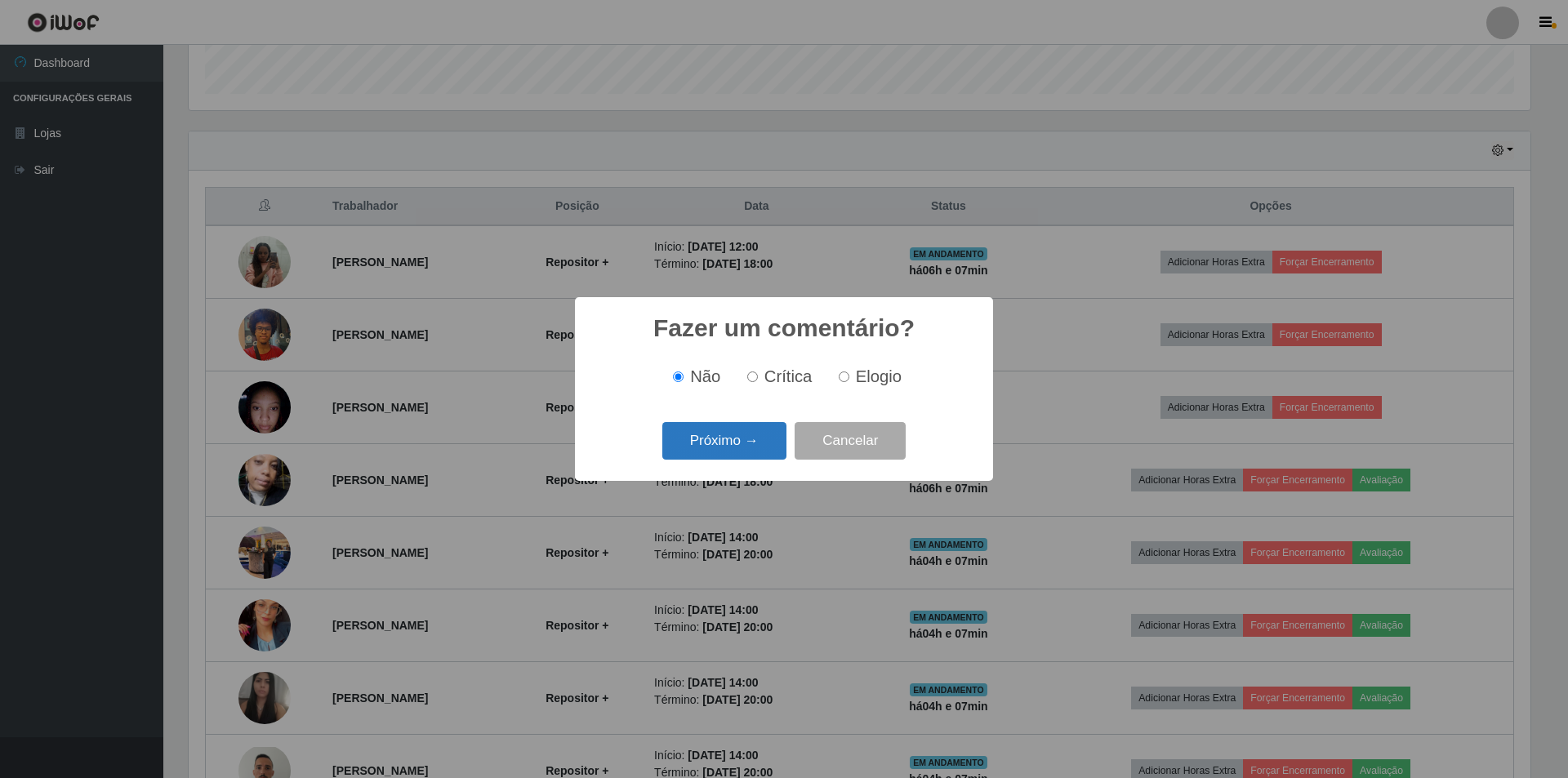
click at [716, 452] on button "Próximo →" at bounding box center [724, 441] width 124 height 39
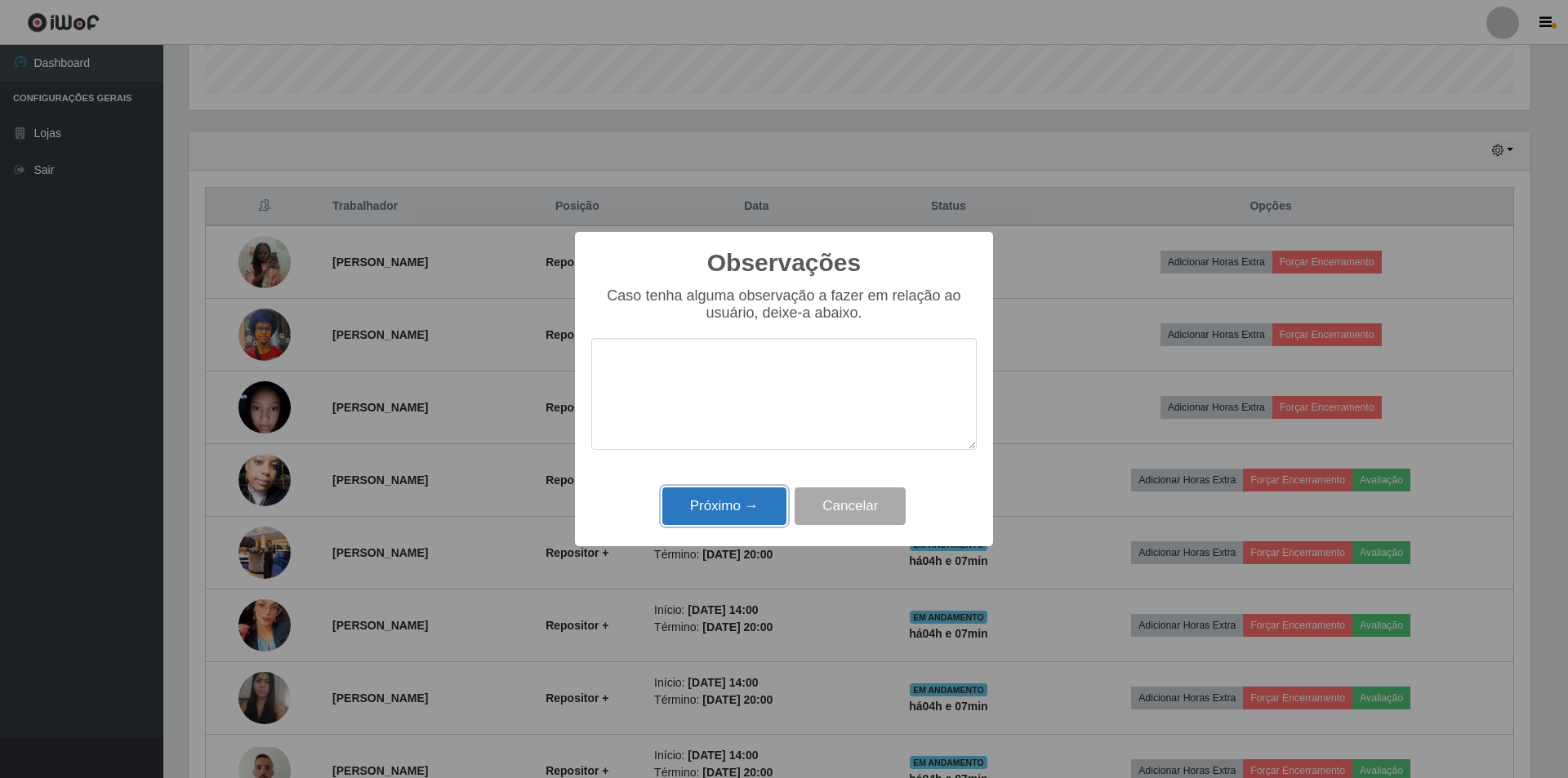
click at [708, 502] on button "Próximo →" at bounding box center [724, 506] width 124 height 39
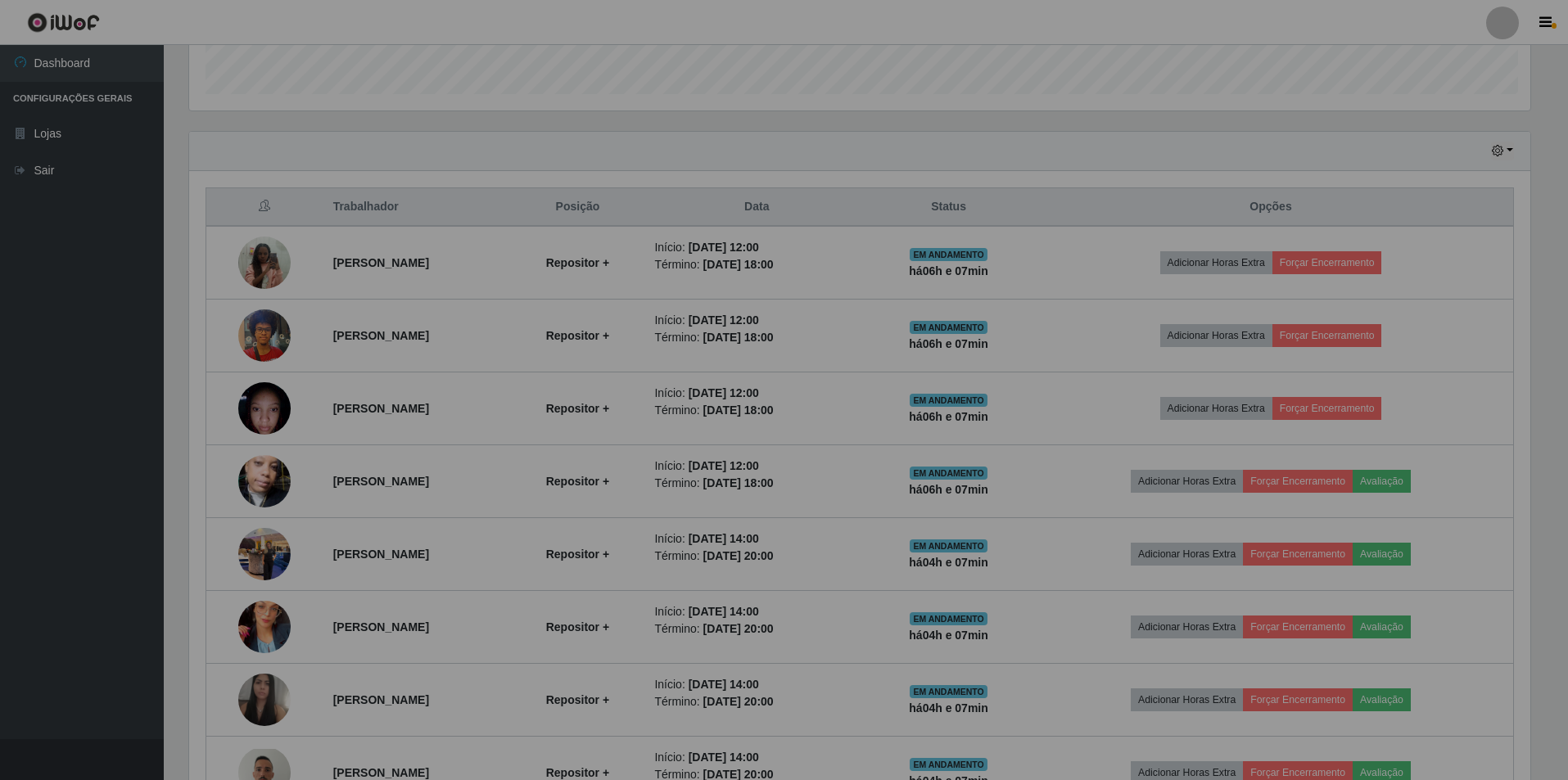
scroll to position [340, 1353]
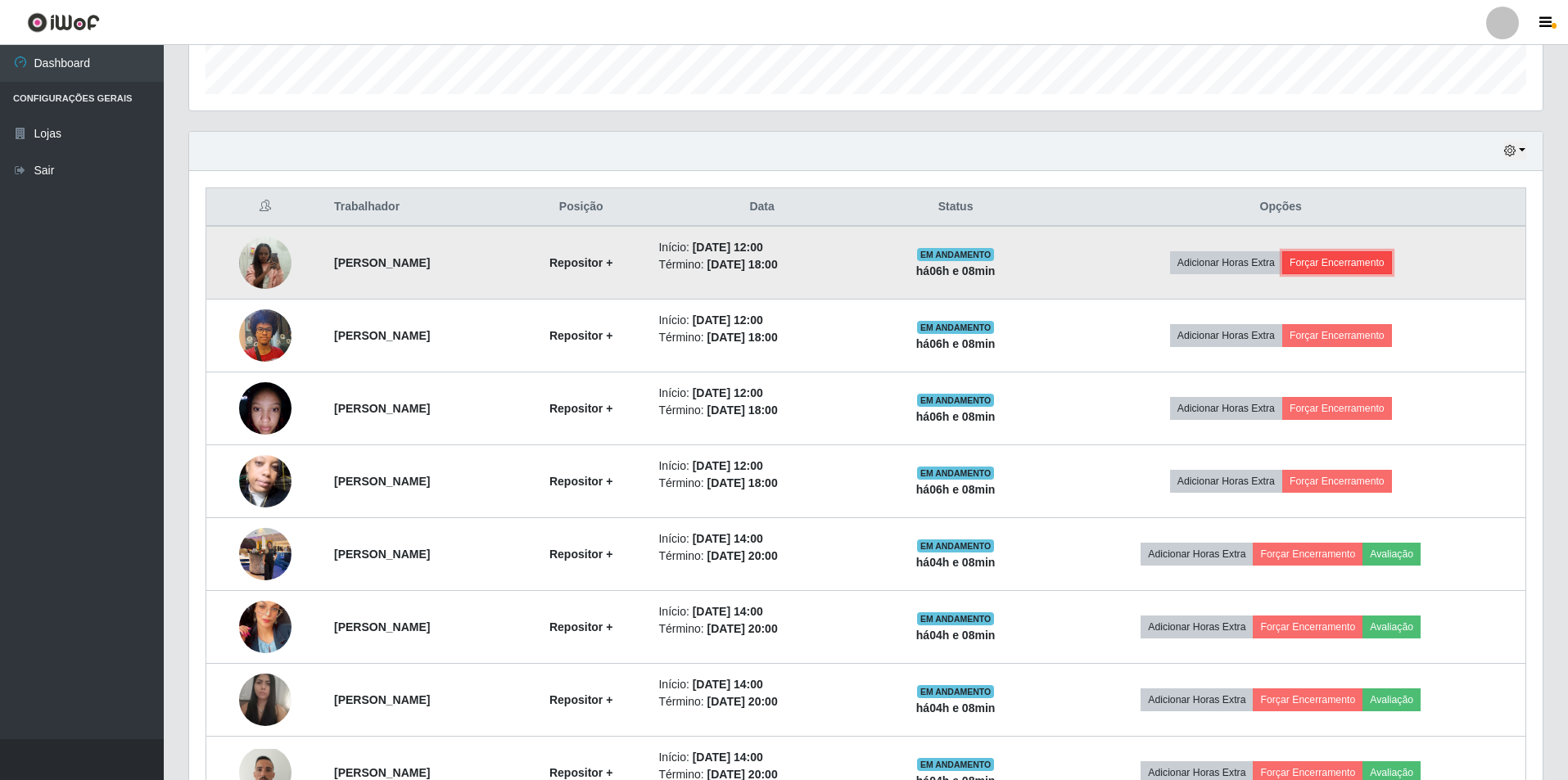
click at [1361, 257] on button "Forçar Encerramento" at bounding box center [1337, 263] width 110 height 23
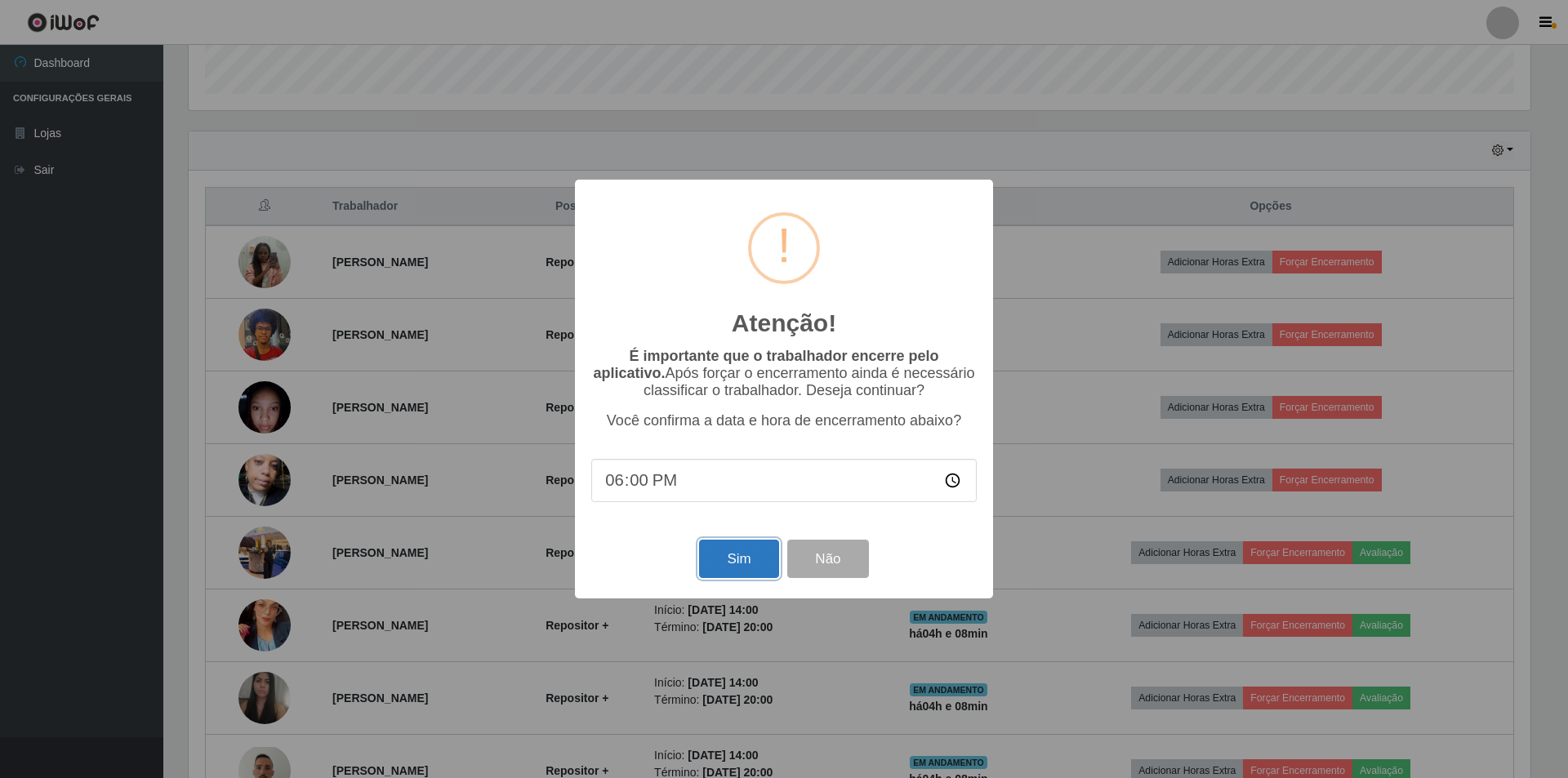
click at [726, 564] on button "Sim" at bounding box center [738, 558] width 80 height 39
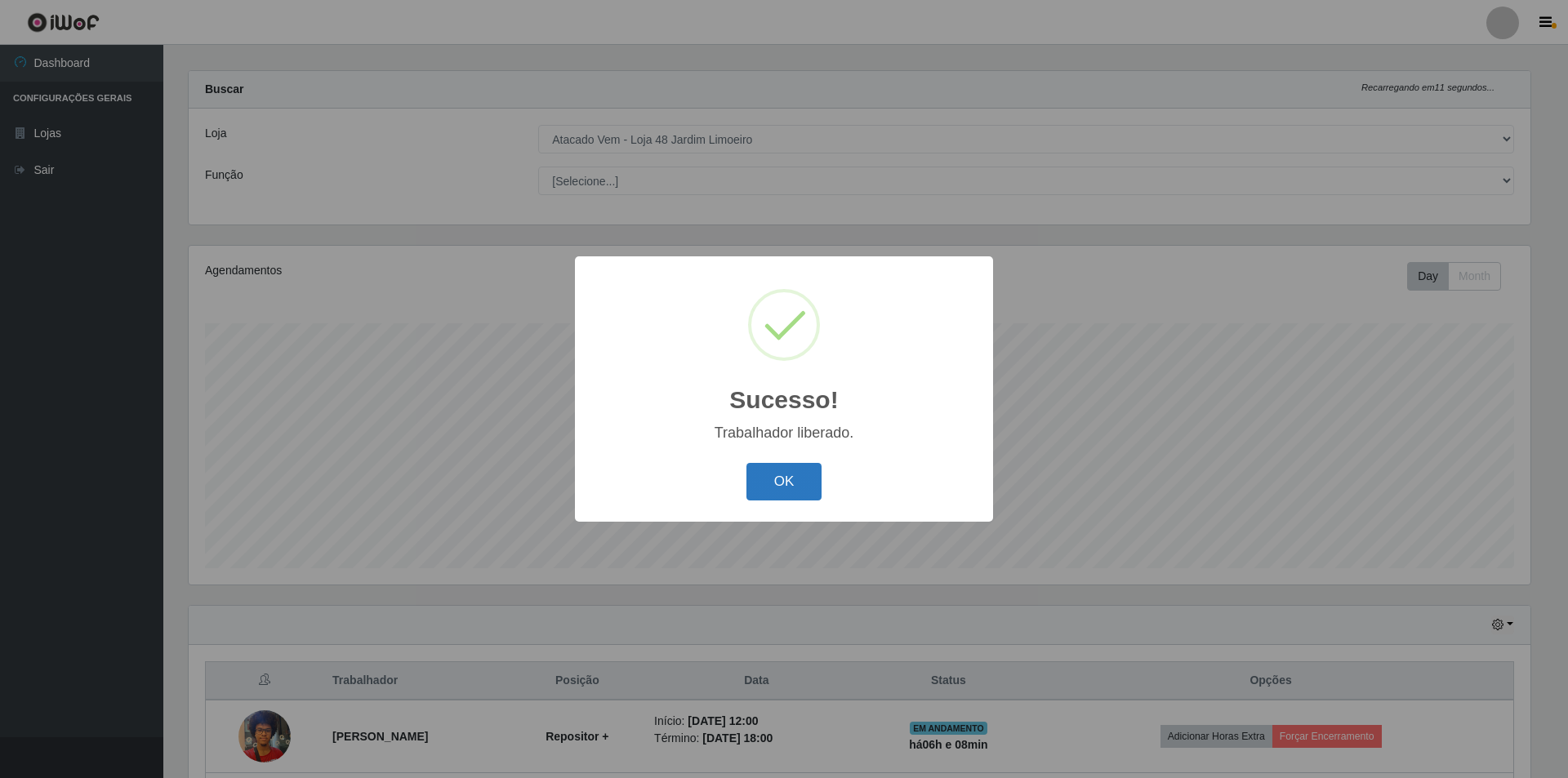
click at [788, 469] on button "OK" at bounding box center [784, 482] width 76 height 39
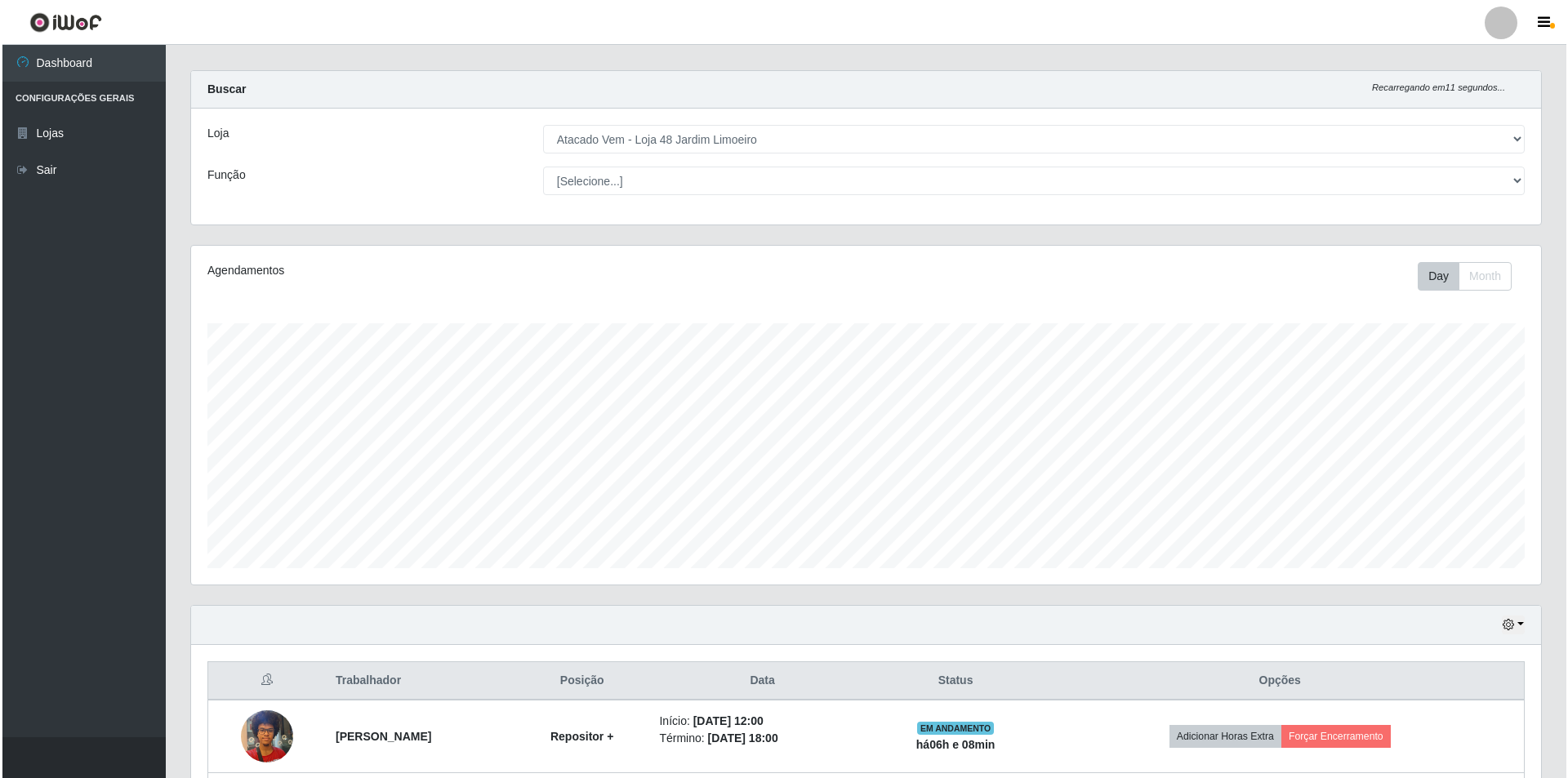
scroll to position [179, 0]
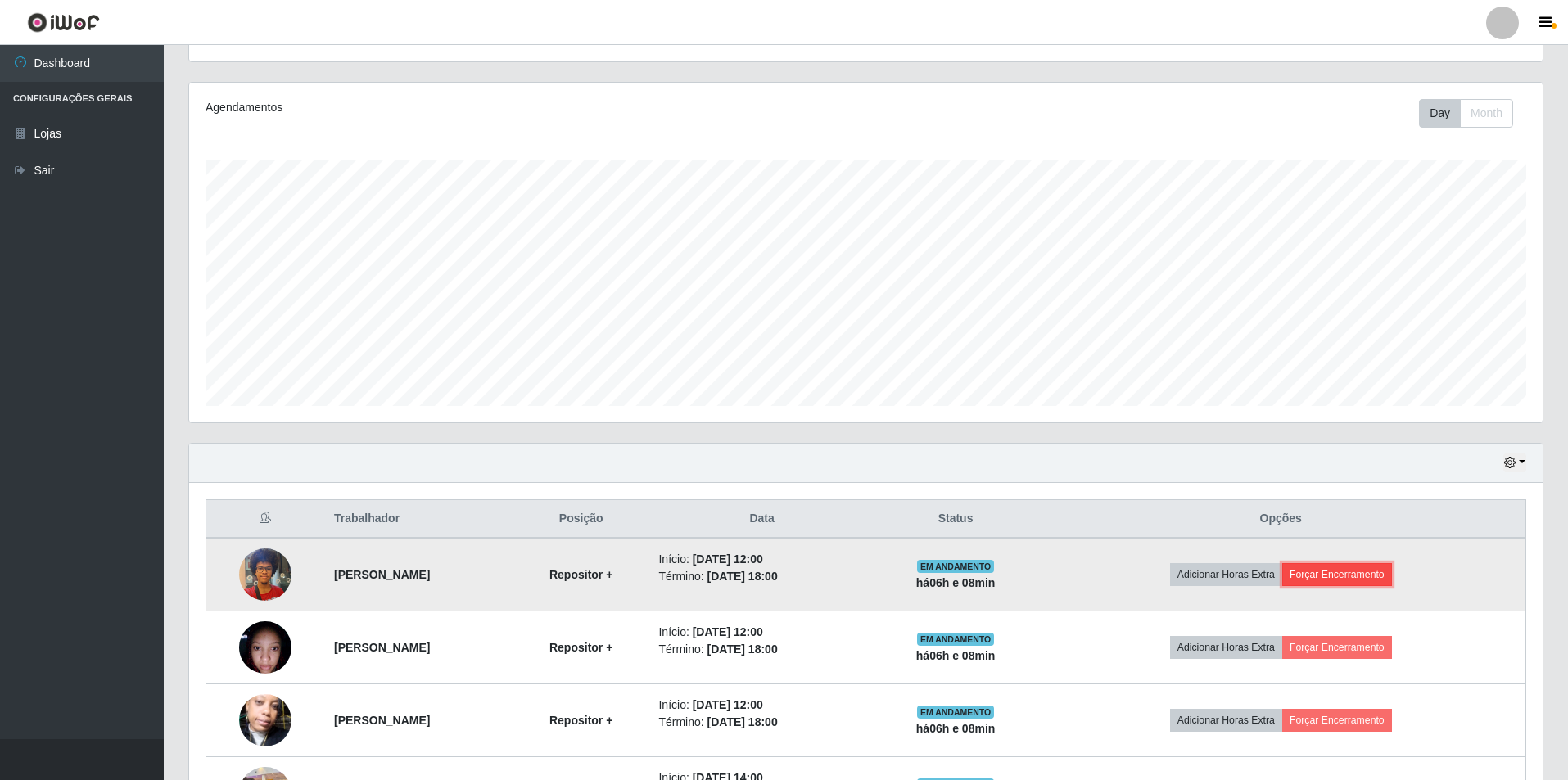
click at [1370, 566] on button "Forçar Encerramento" at bounding box center [1337, 574] width 110 height 23
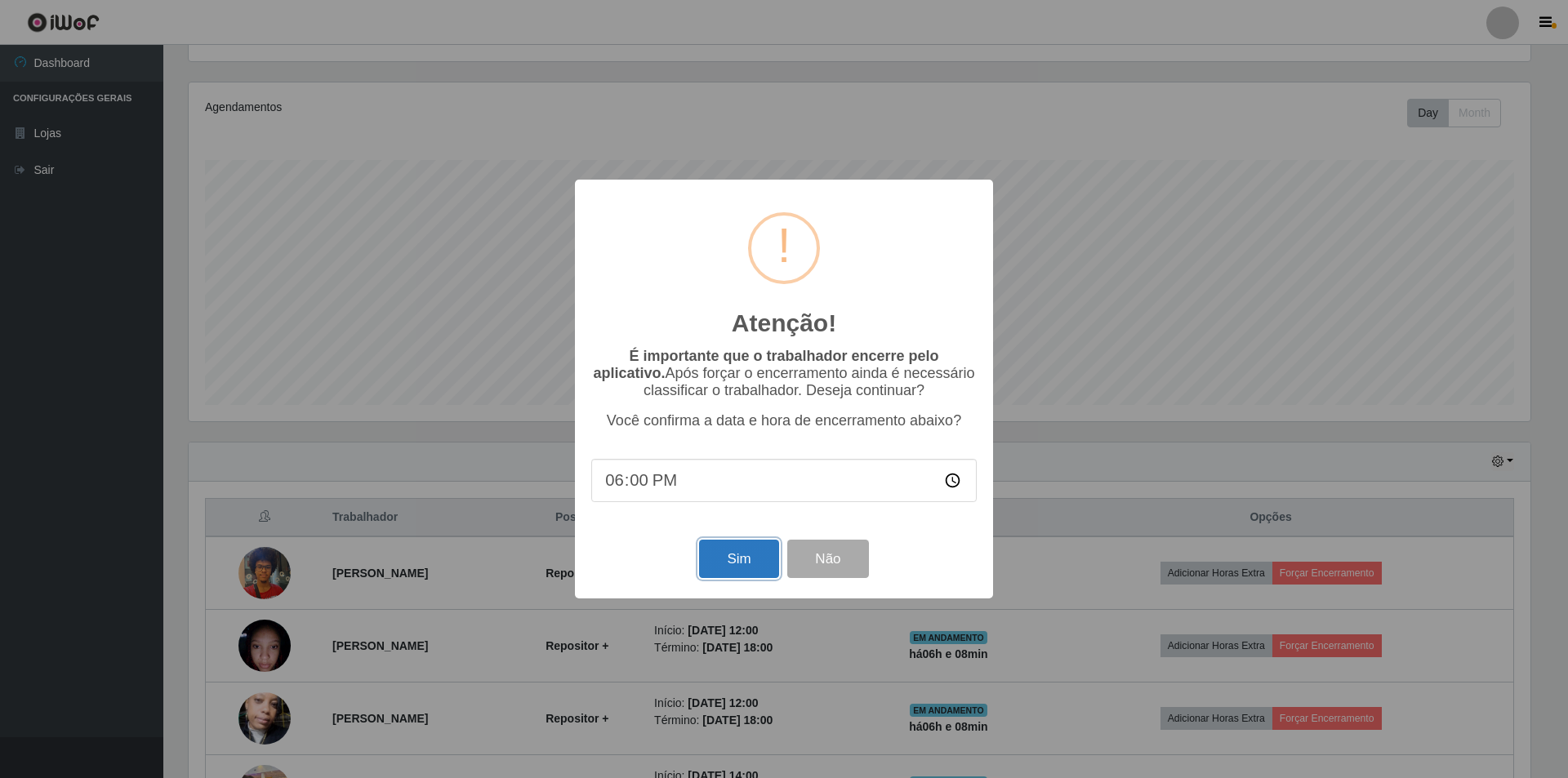
click at [724, 561] on button "Sim" at bounding box center [738, 558] width 80 height 39
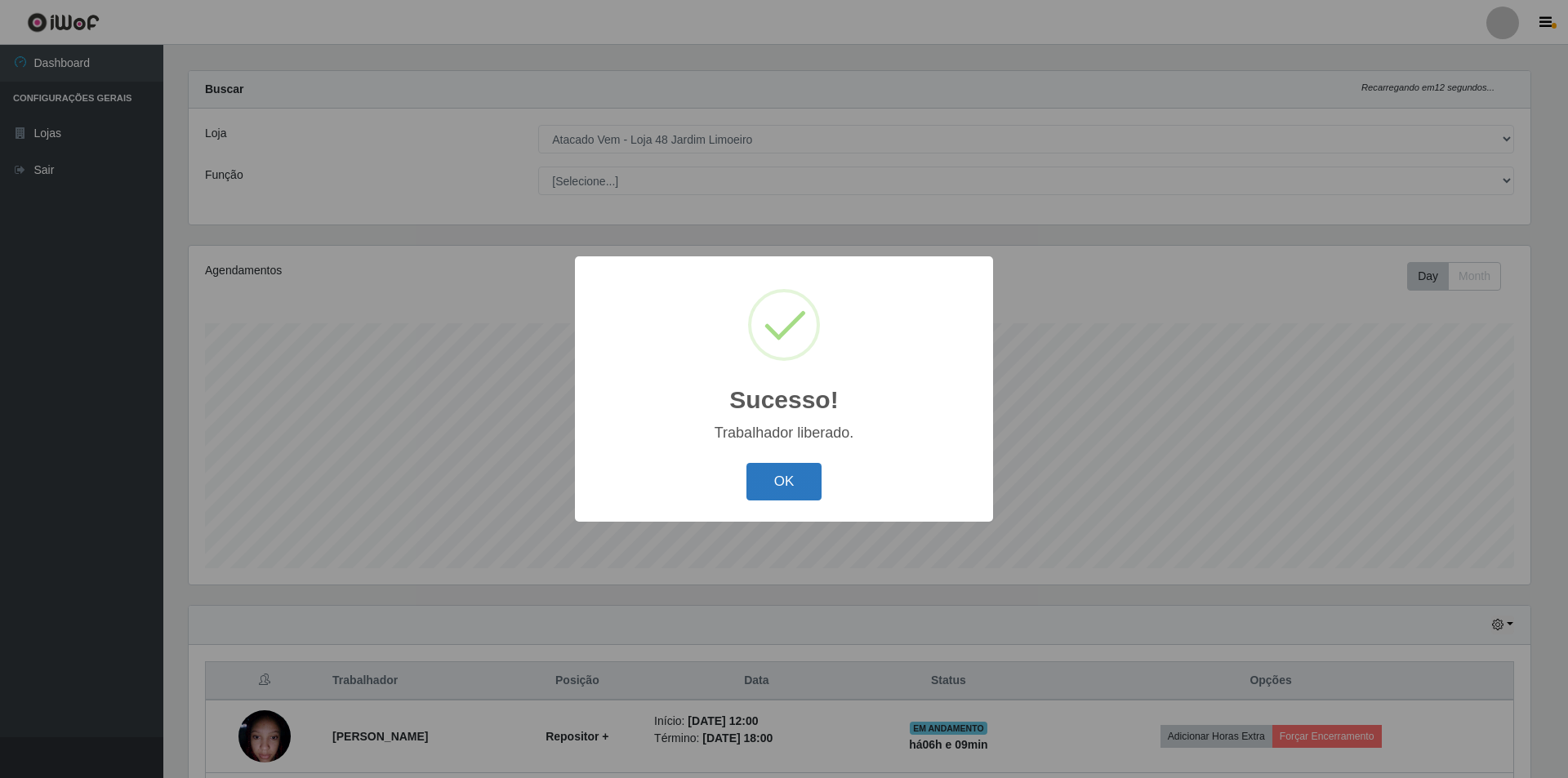
click at [772, 484] on button "OK" at bounding box center [784, 482] width 76 height 39
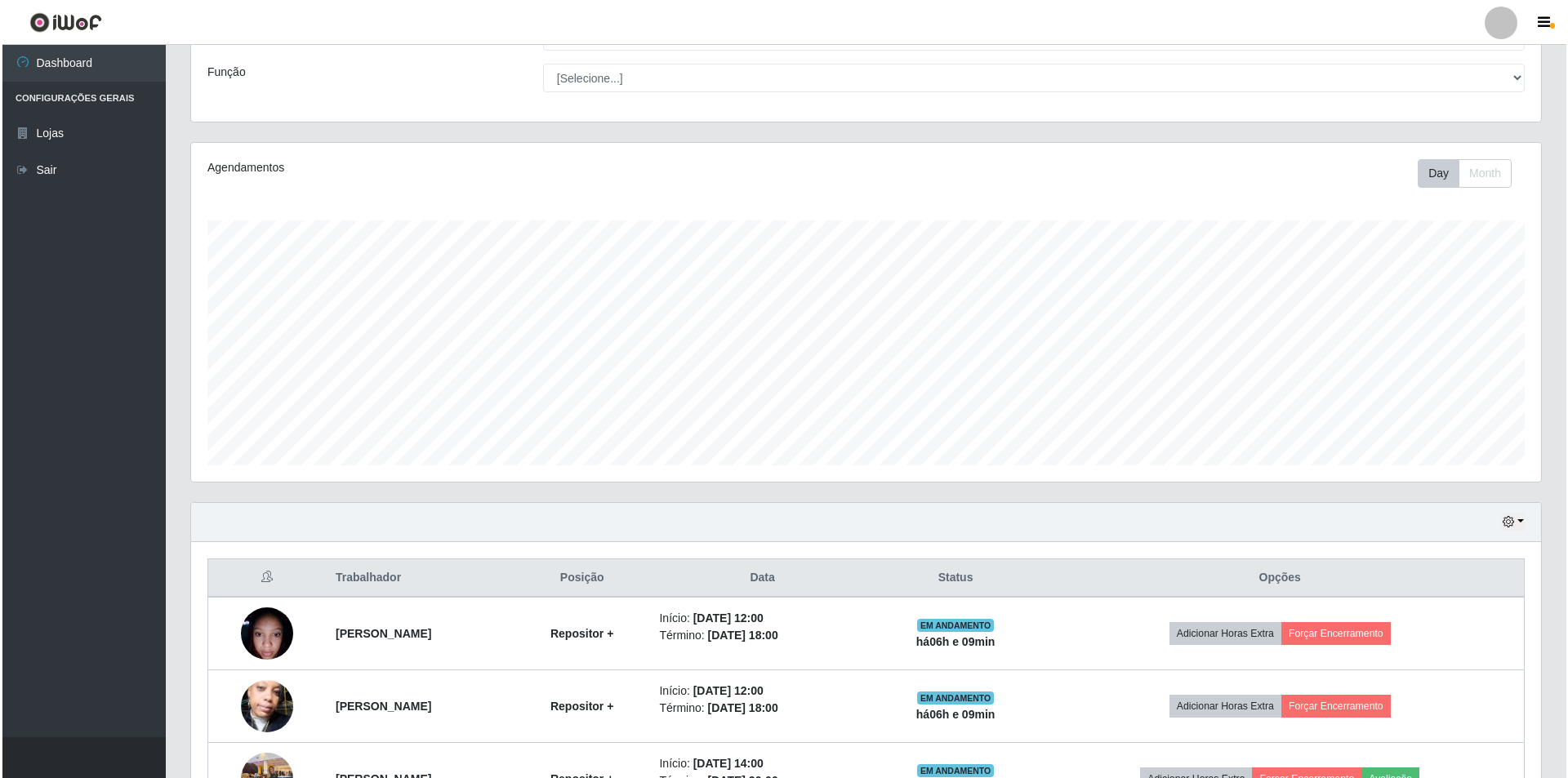
scroll to position [260, 0]
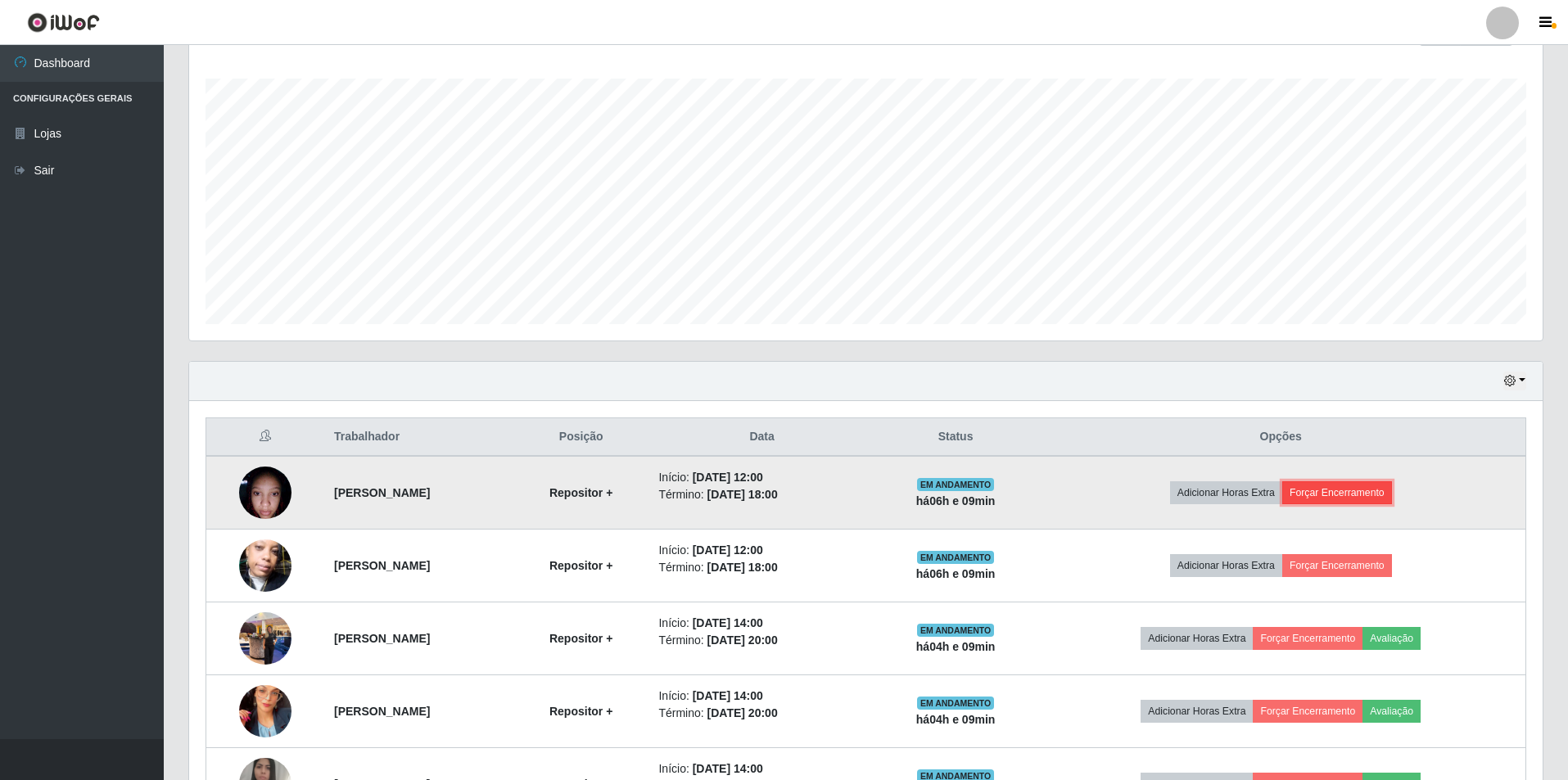
click at [1374, 491] on button "Forçar Encerramento" at bounding box center [1337, 493] width 110 height 23
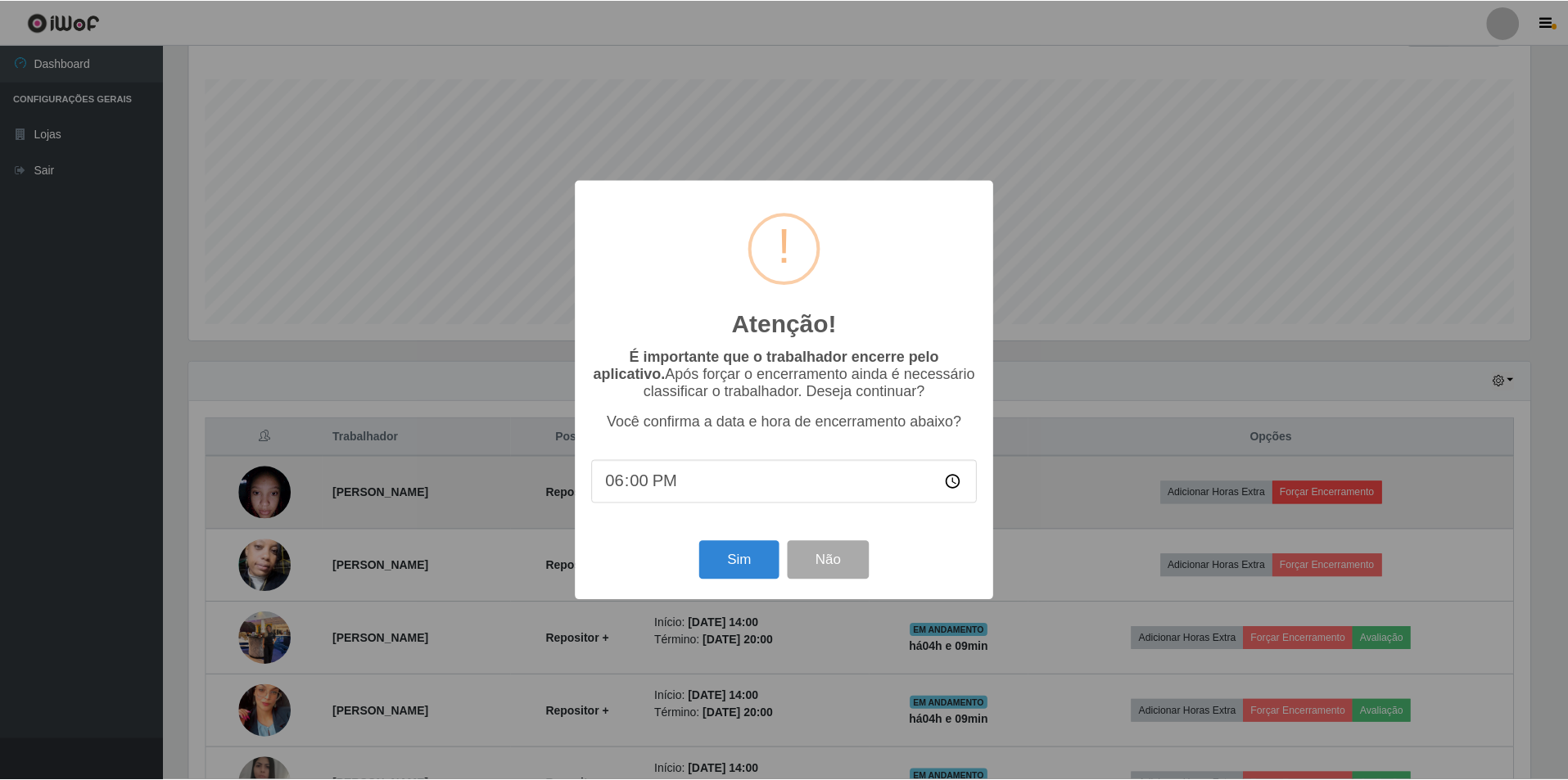
scroll to position [340, 1345]
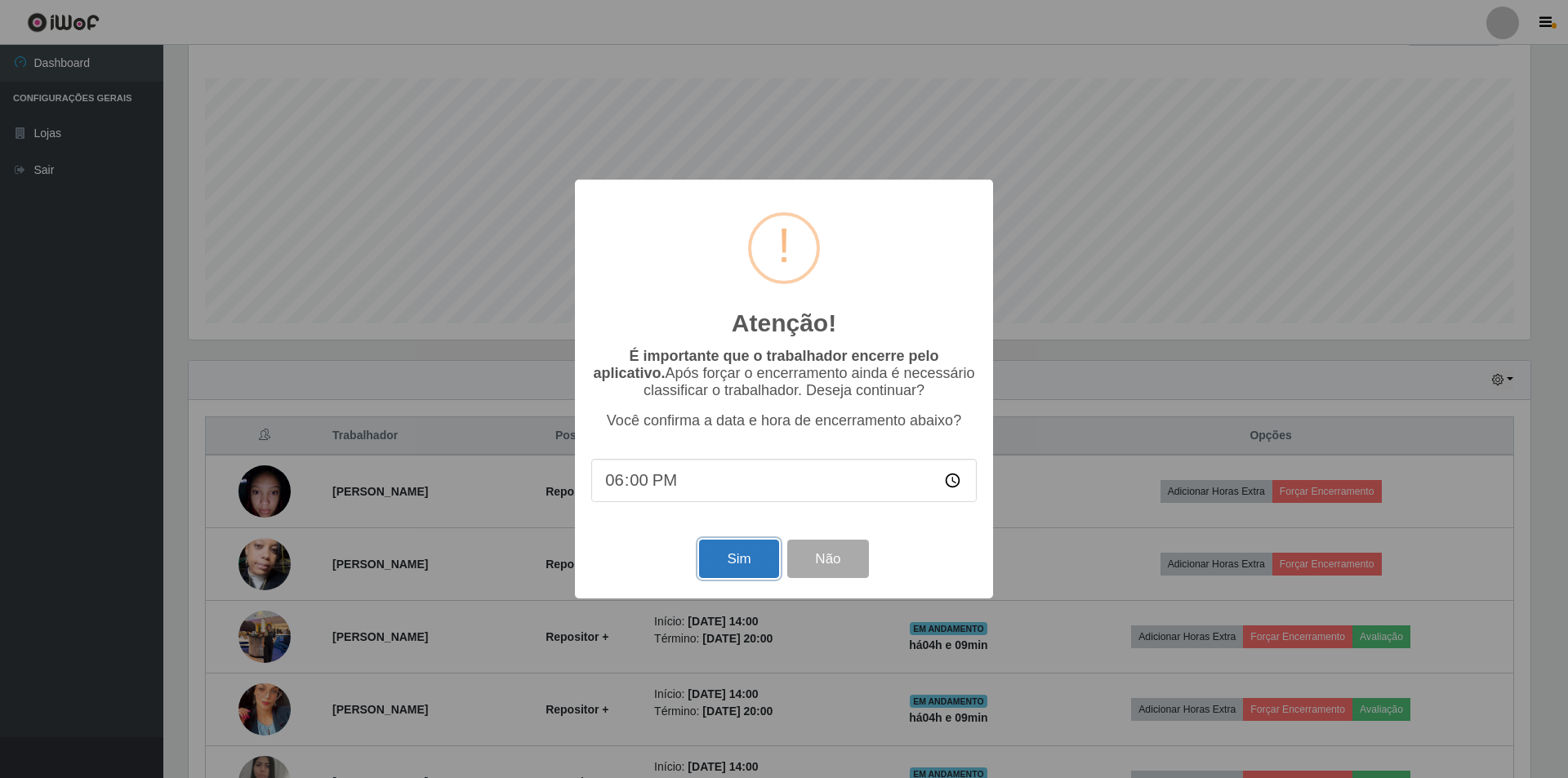
click at [733, 564] on button "Sim" at bounding box center [738, 558] width 80 height 39
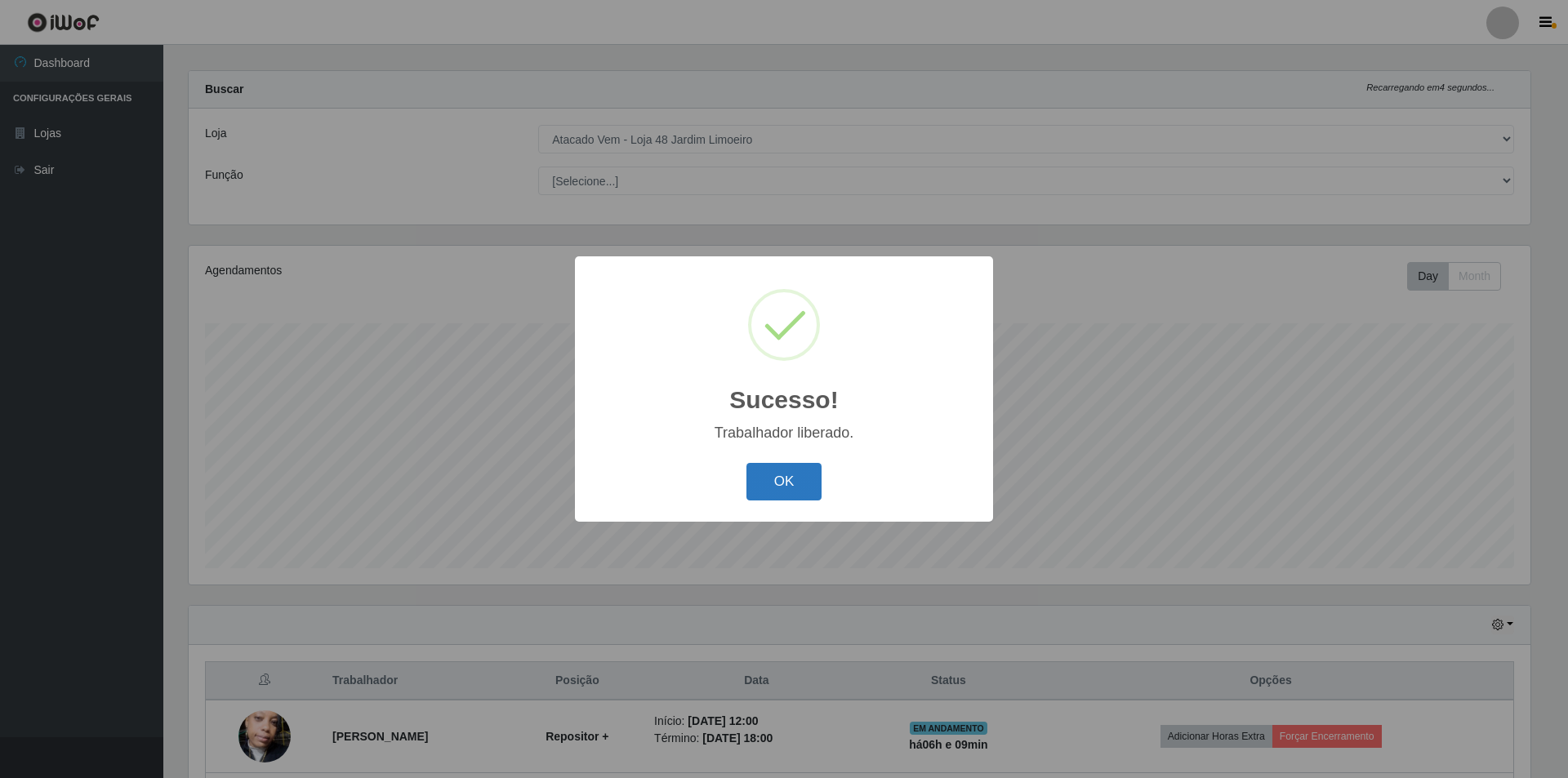
click at [775, 485] on button "OK" at bounding box center [784, 482] width 76 height 39
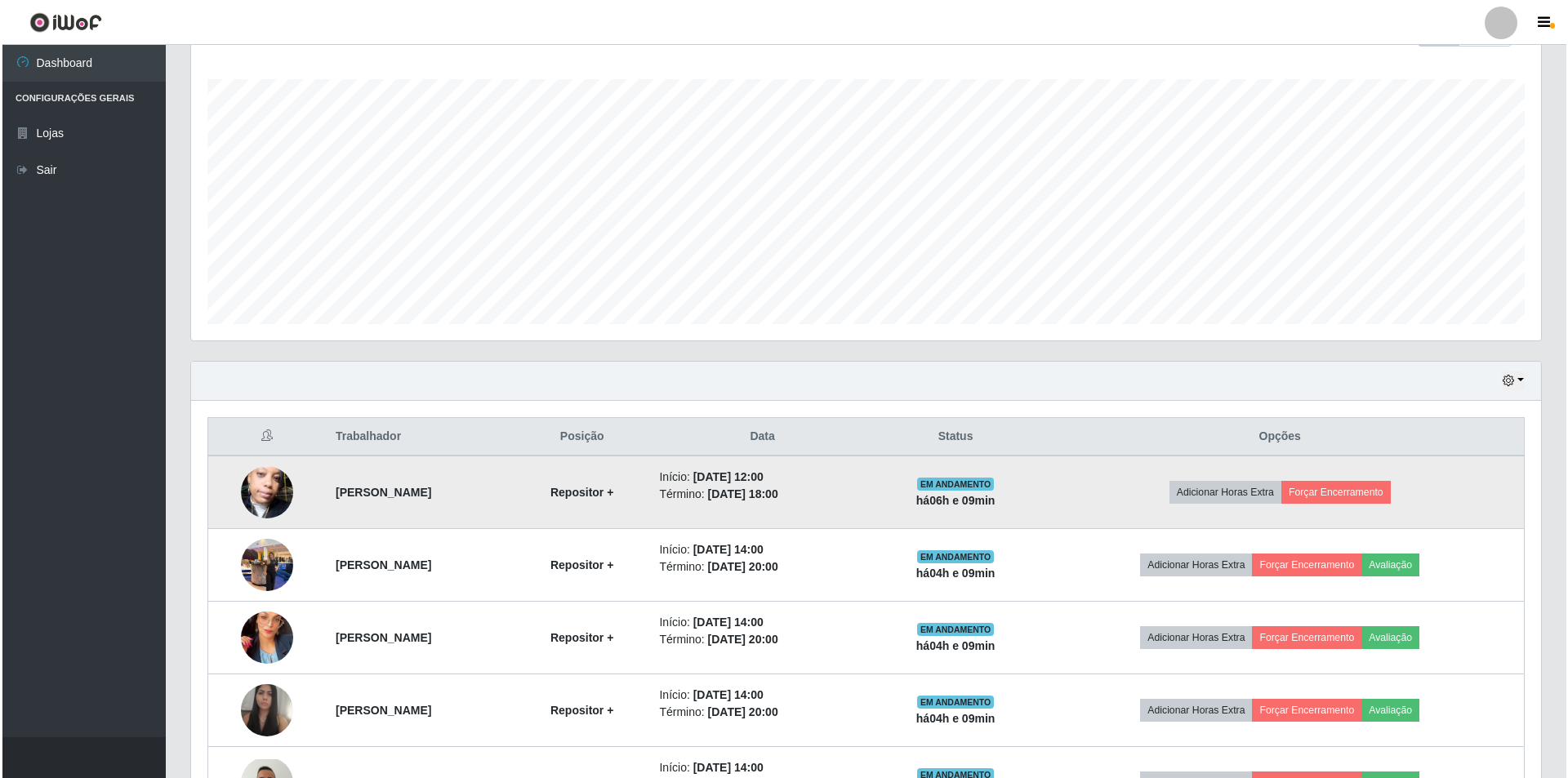
scroll to position [260, 0]
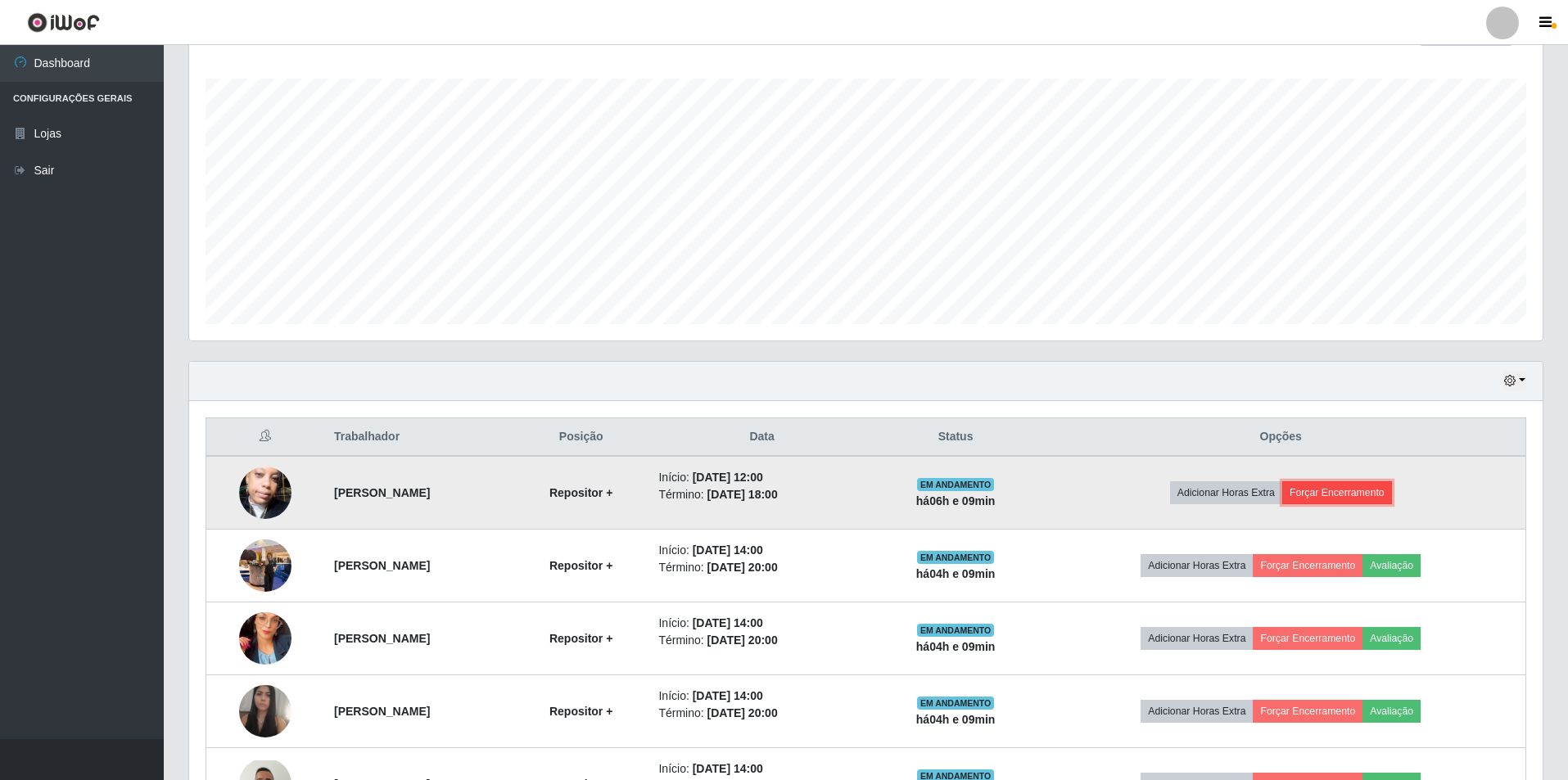
click at [1376, 496] on button "Forçar Encerramento" at bounding box center [1337, 493] width 110 height 23
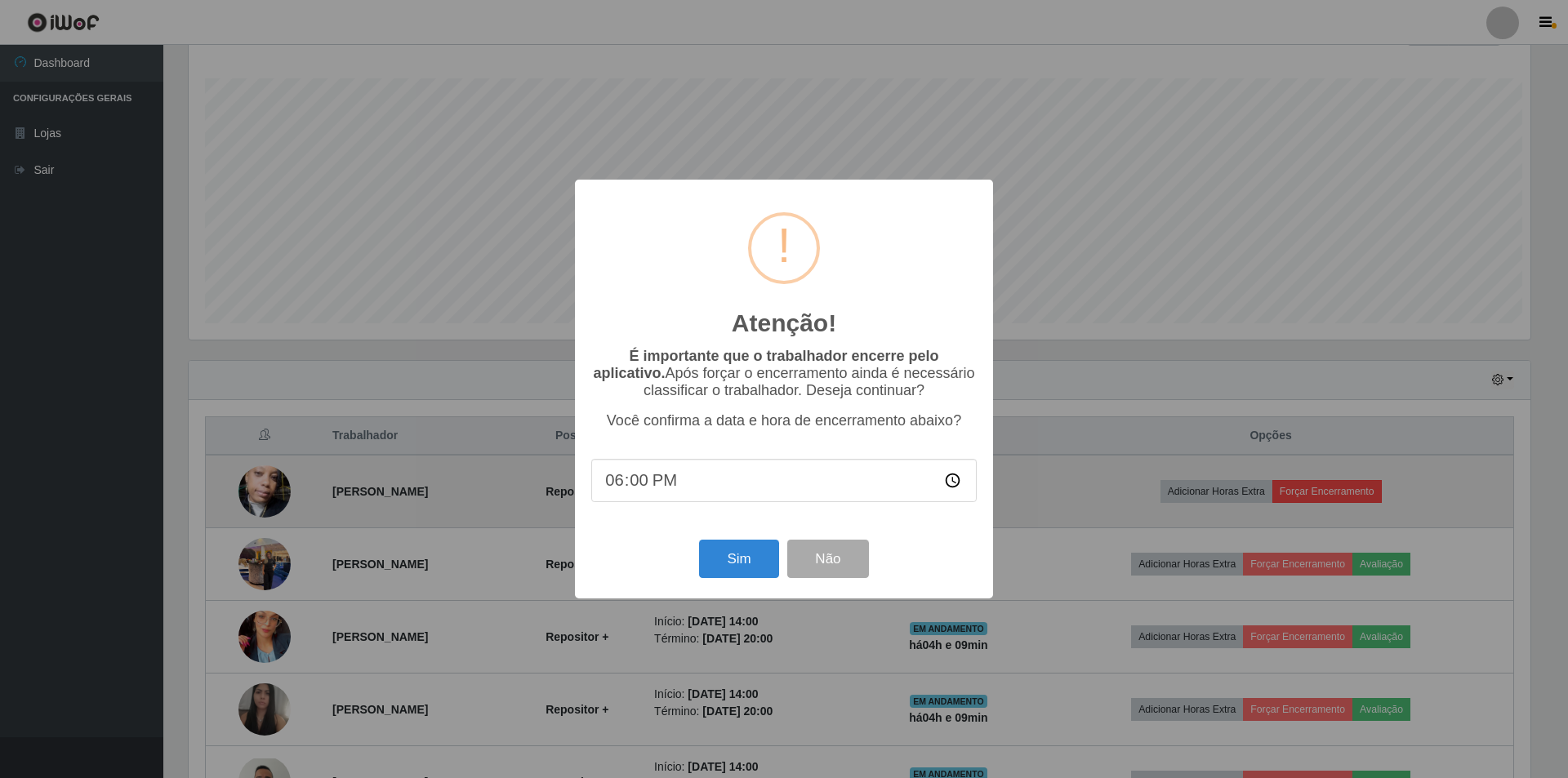
scroll to position [0, 0]
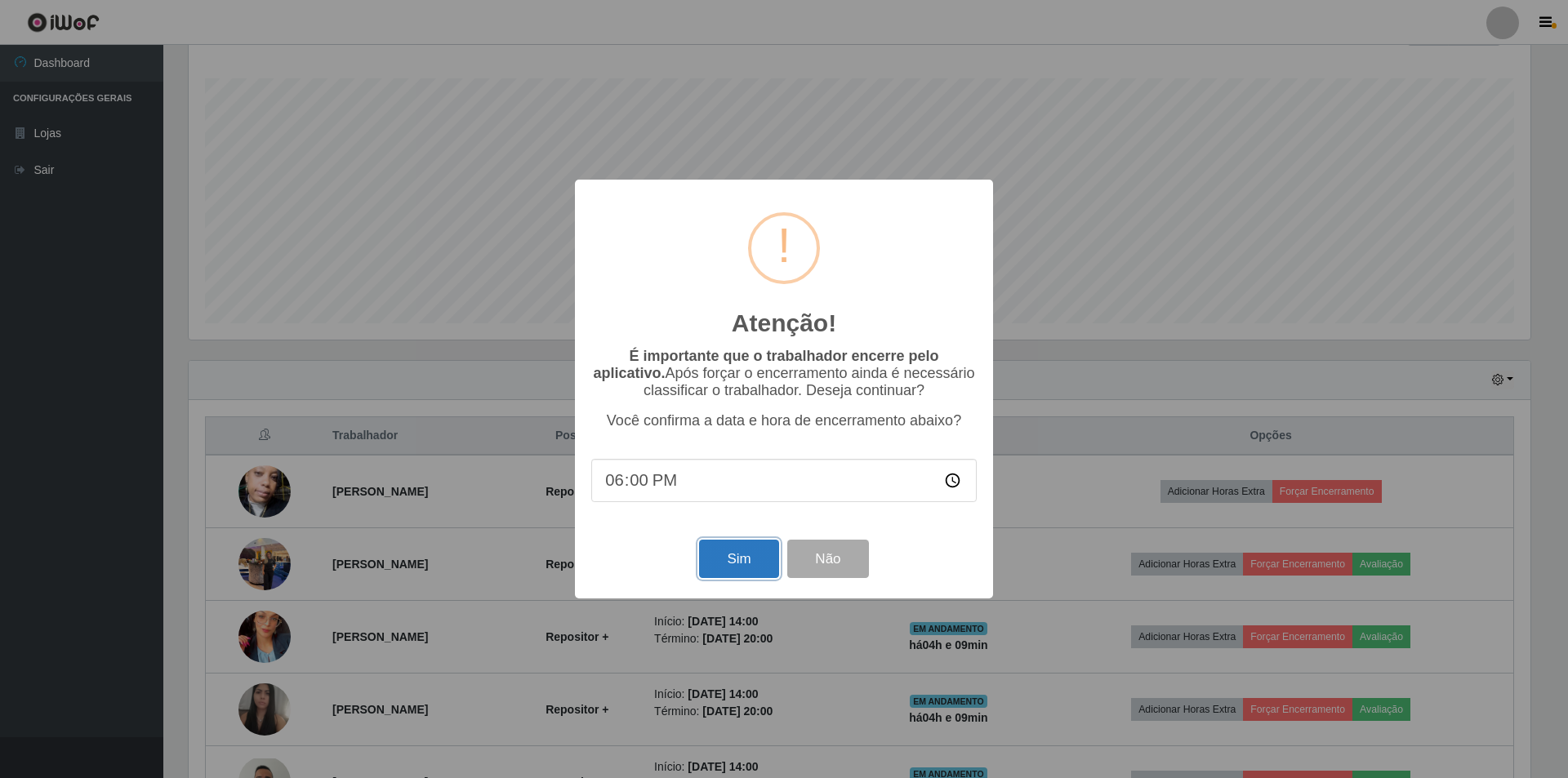
click at [734, 573] on button "Sim" at bounding box center [738, 558] width 80 height 39
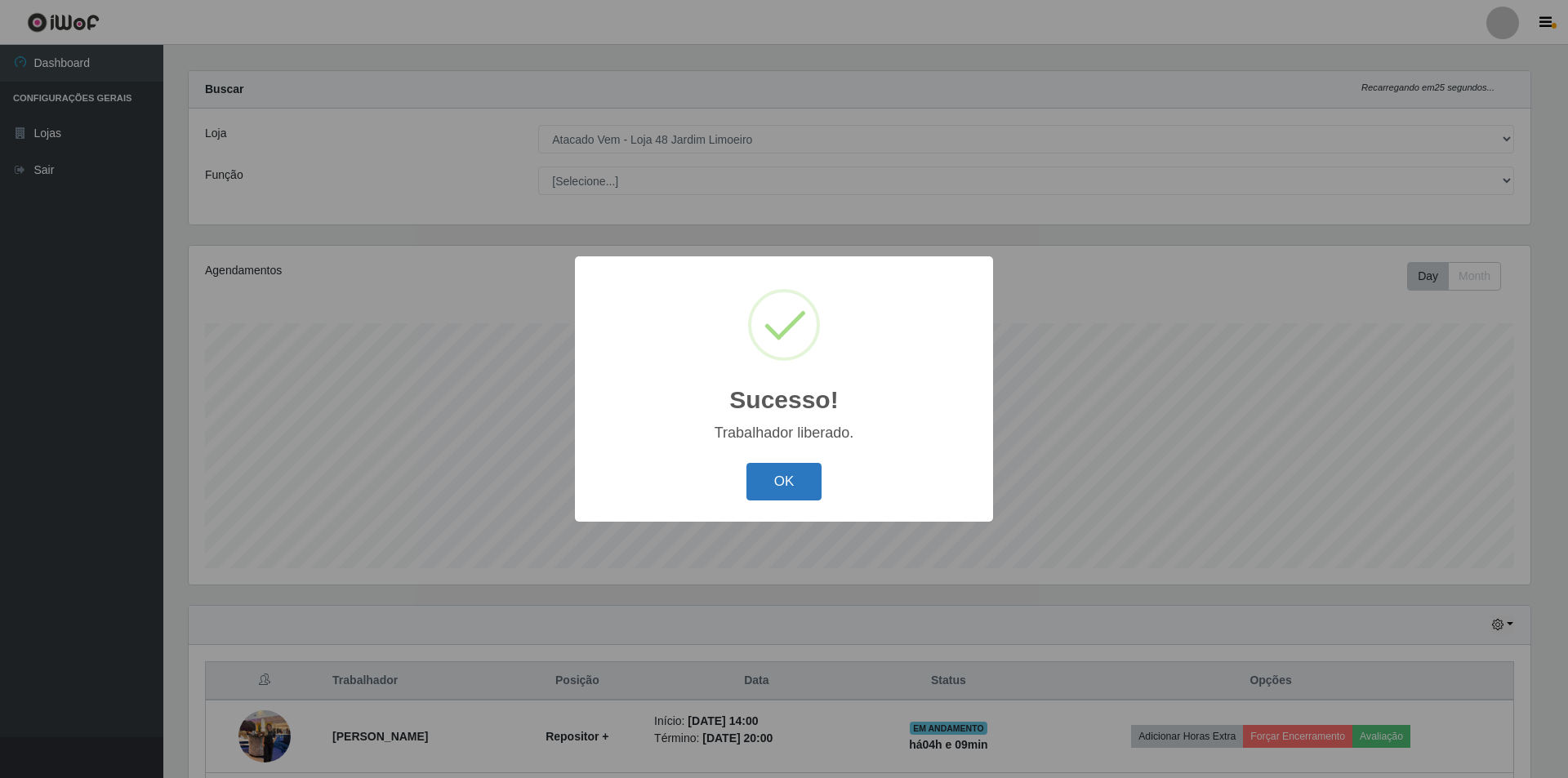
click at [771, 481] on button "OK" at bounding box center [784, 482] width 76 height 39
